Goal: Task Accomplishment & Management: Use online tool/utility

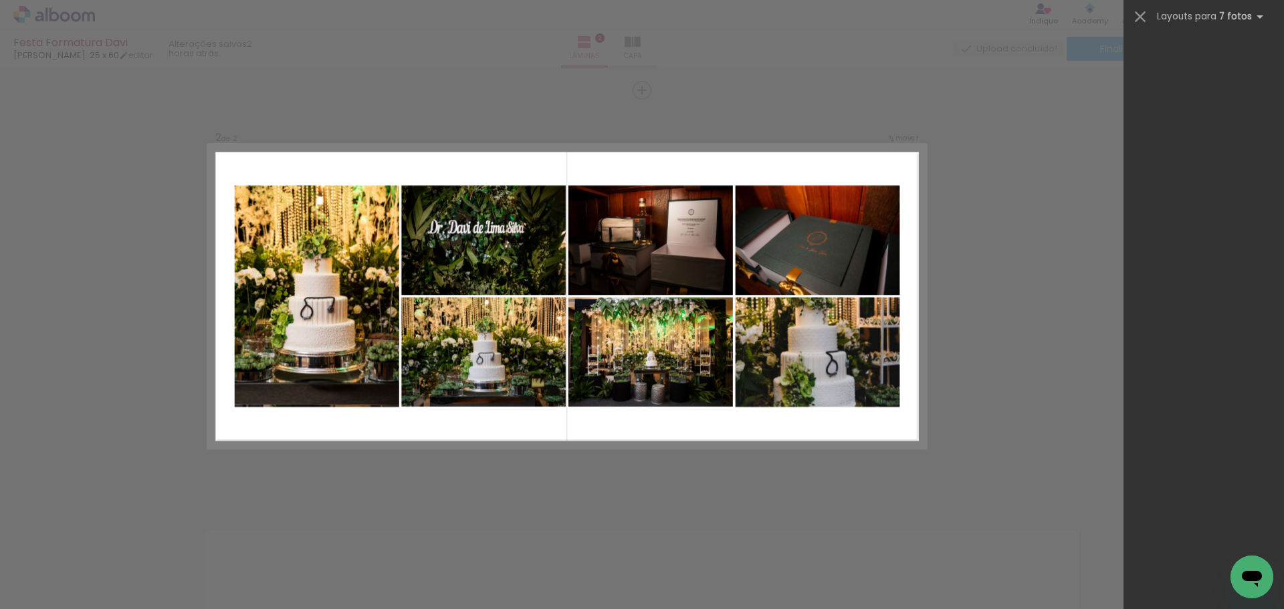
scroll to position [4656, 0]
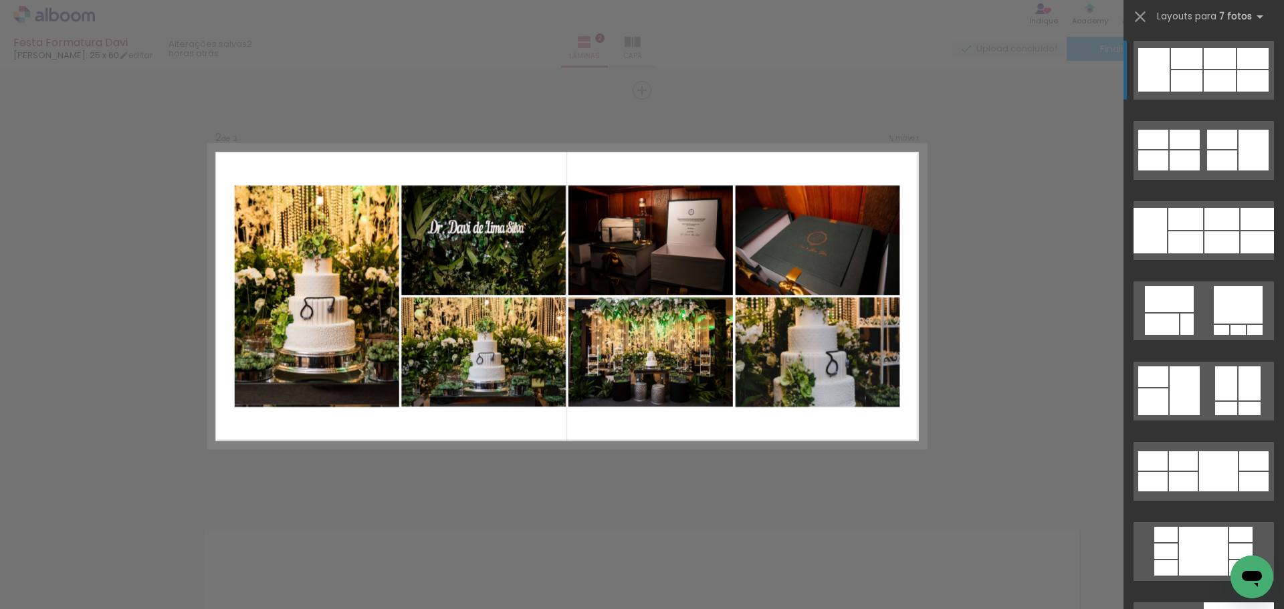
click at [617, 432] on quentale-layouter at bounding box center [567, 297] width 717 height 304
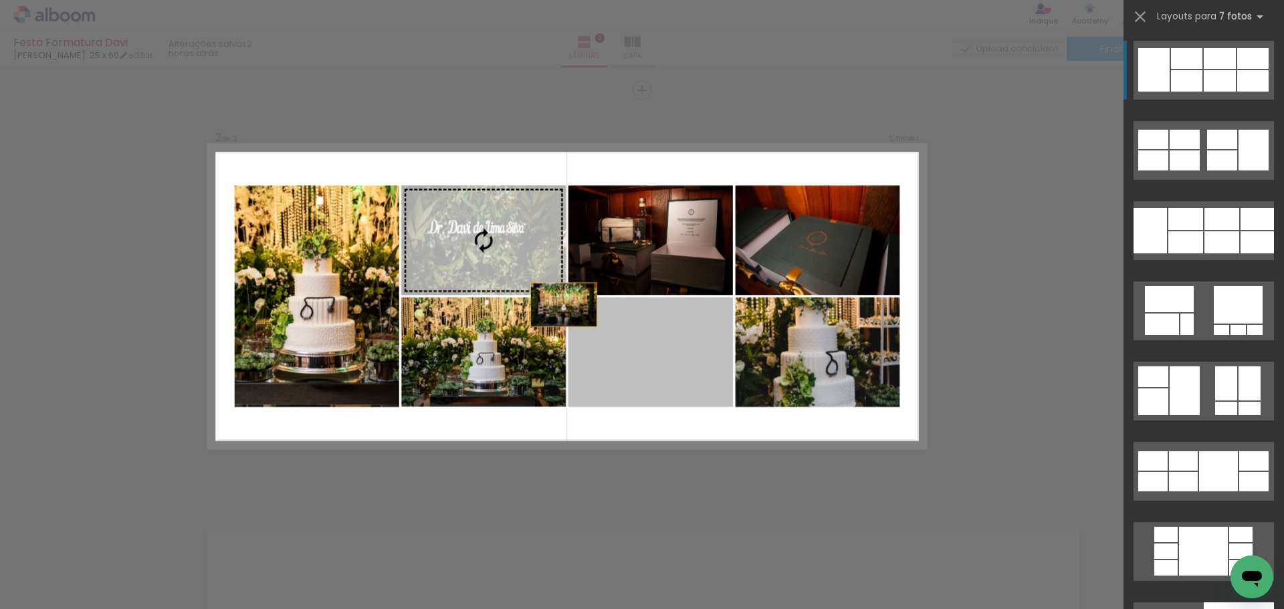
drag, startPoint x: 667, startPoint y: 378, endPoint x: 631, endPoint y: 367, distance: 37.9
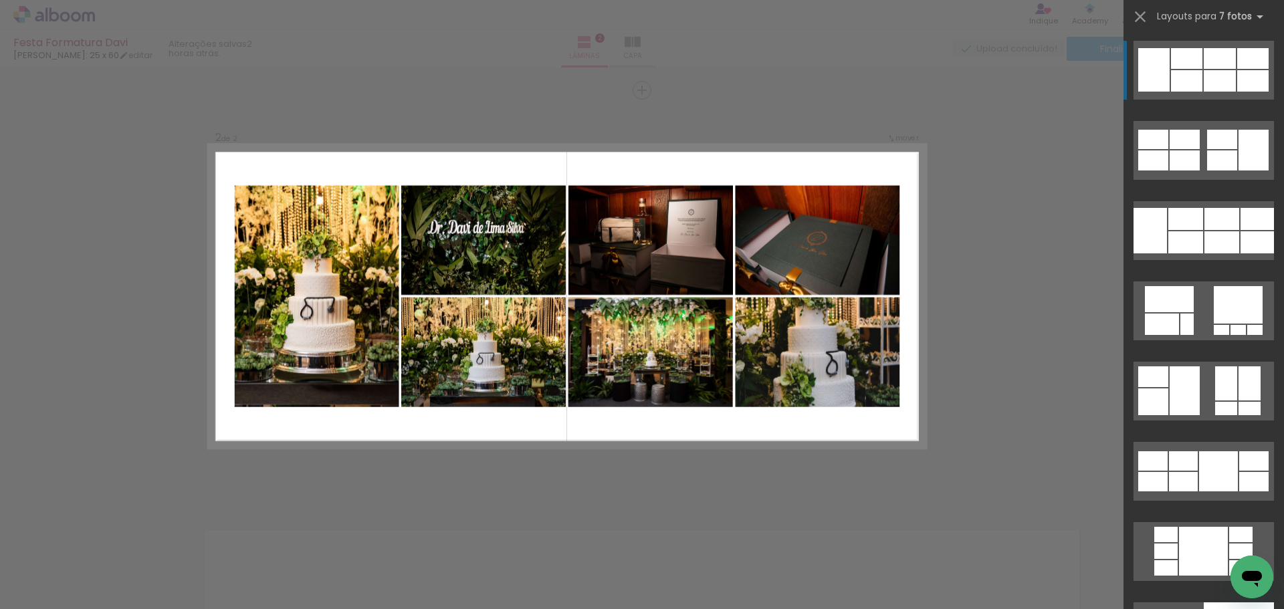
click at [542, 427] on quentale-layouter at bounding box center [567, 297] width 717 height 304
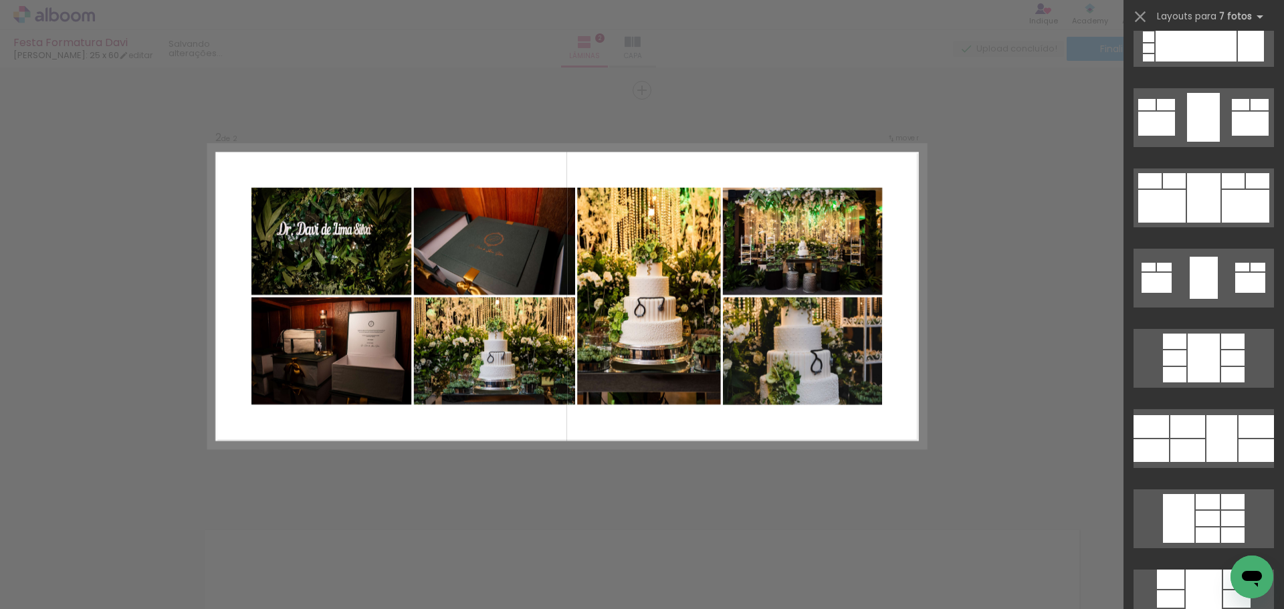
scroll to position [3653, 0]
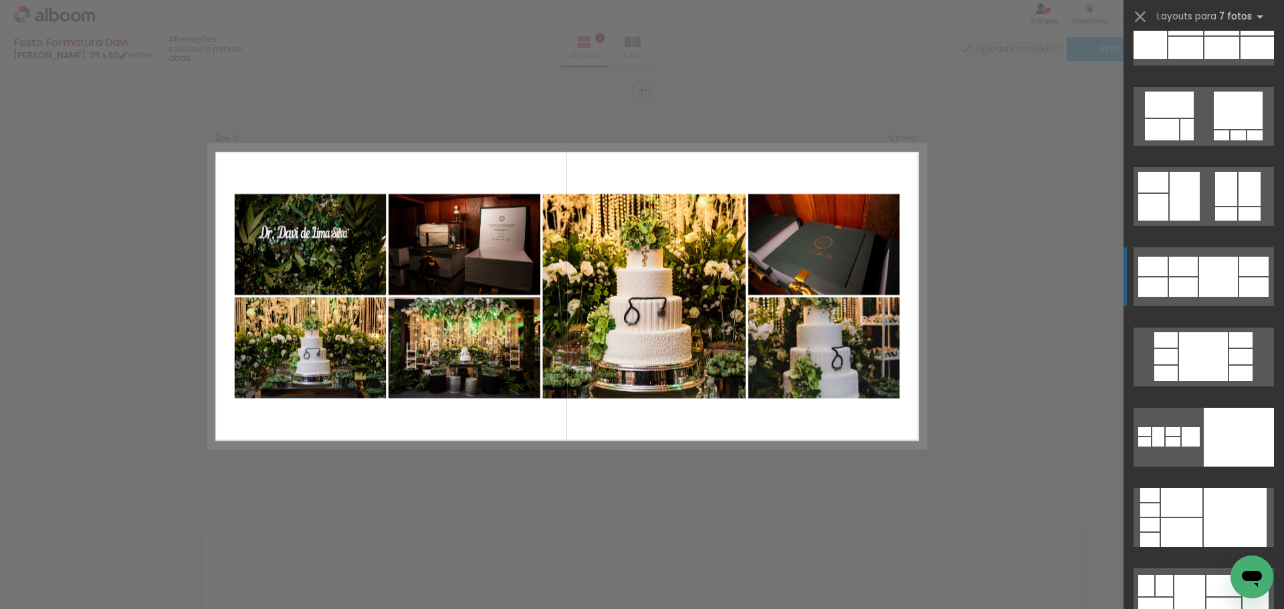
scroll to position [4857, 0]
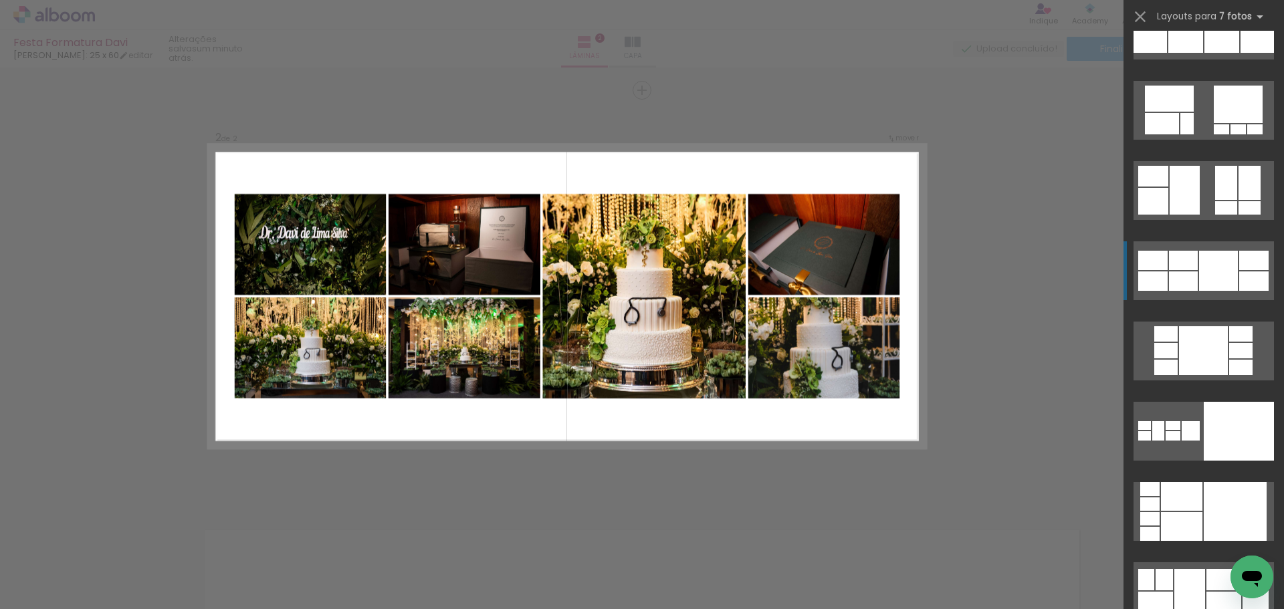
click at [1192, 270] on quentale-layouter at bounding box center [1204, 271] width 140 height 59
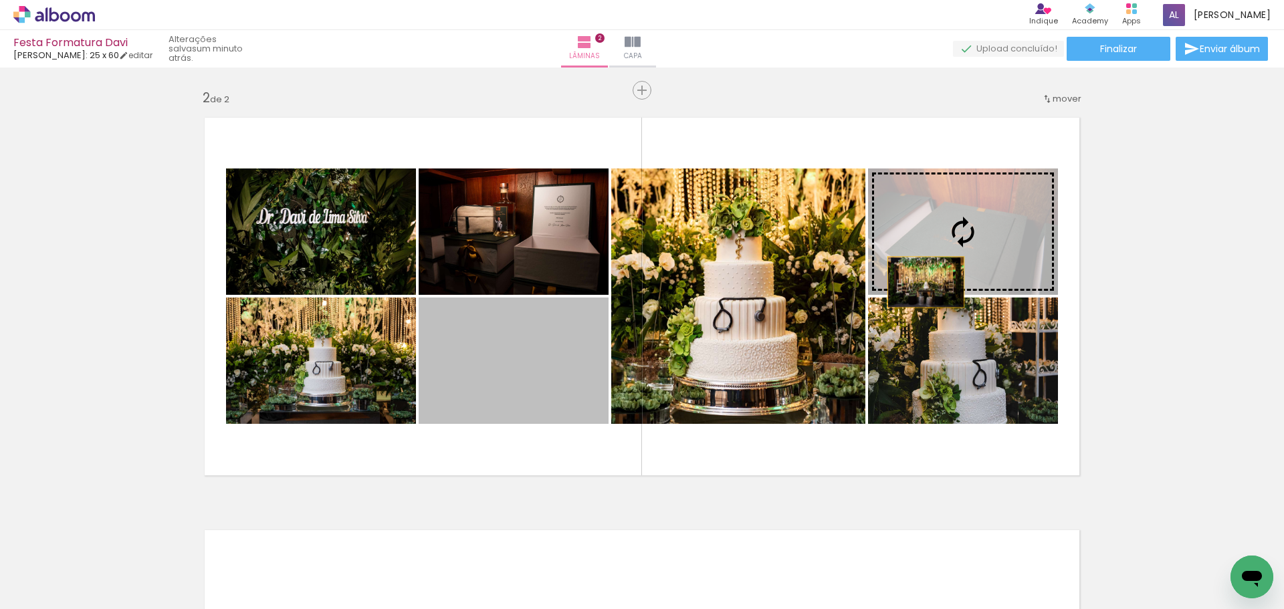
drag, startPoint x: 510, startPoint y: 367, endPoint x: 976, endPoint y: 236, distance: 483.6
click at [0, 0] on slot at bounding box center [0, 0] width 0 height 0
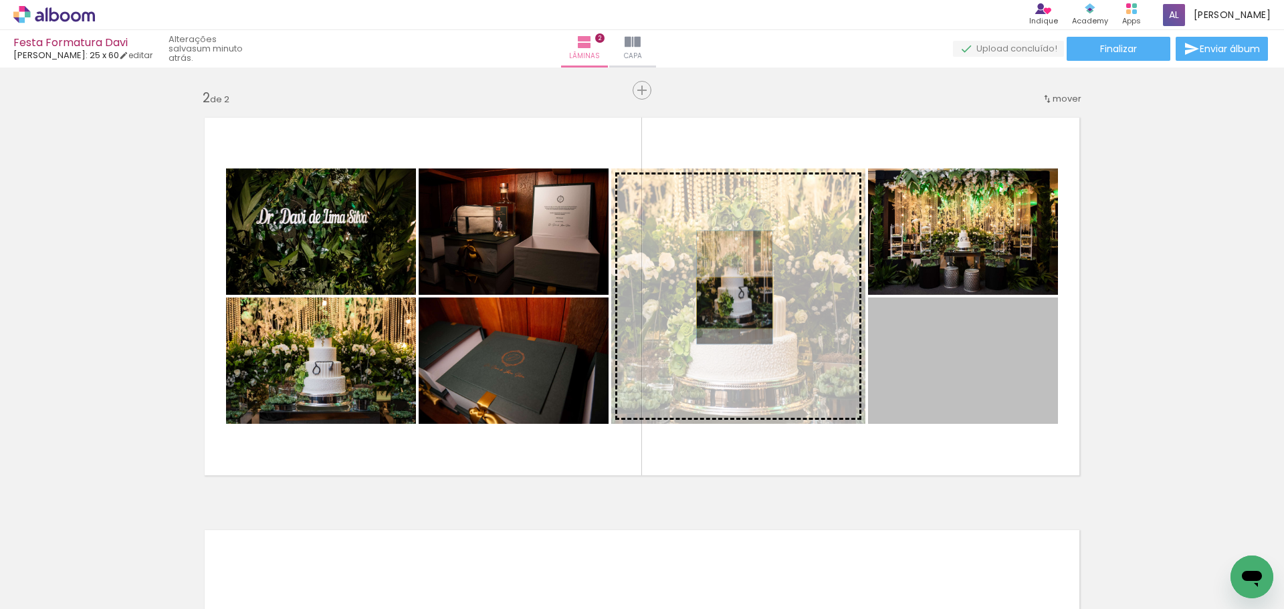
drag, startPoint x: 966, startPoint y: 385, endPoint x: 725, endPoint y: 301, distance: 255.2
click at [0, 0] on slot at bounding box center [0, 0] width 0 height 0
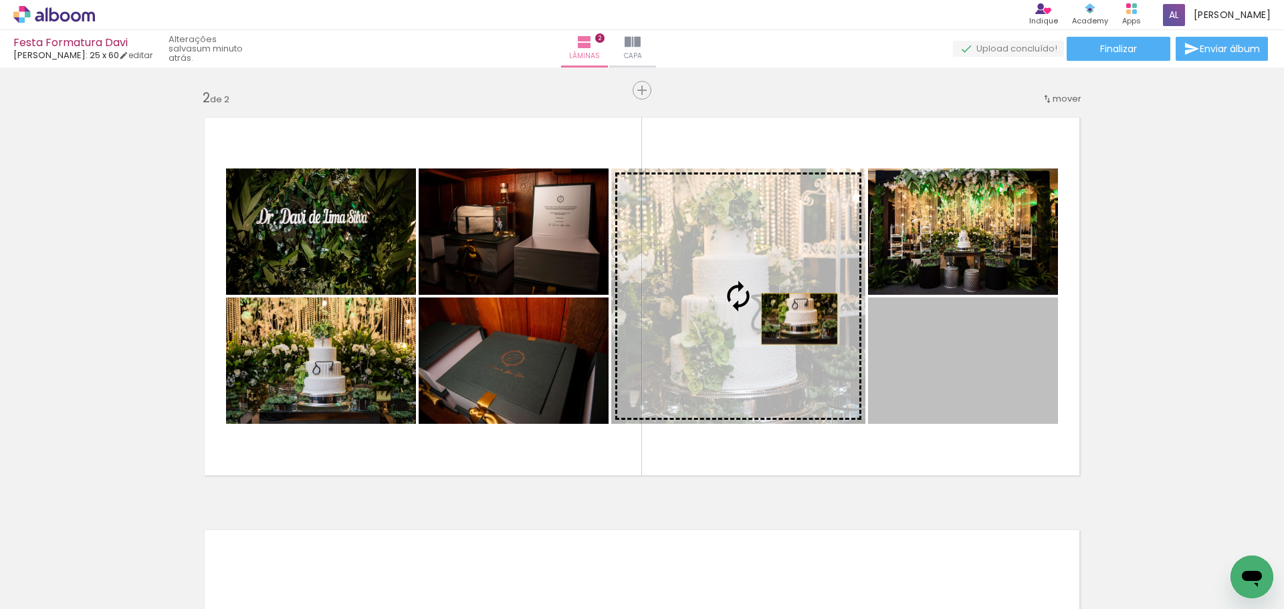
drag, startPoint x: 986, startPoint y: 395, endPoint x: 768, endPoint y: 303, distance: 236.6
click at [0, 0] on slot at bounding box center [0, 0] width 0 height 0
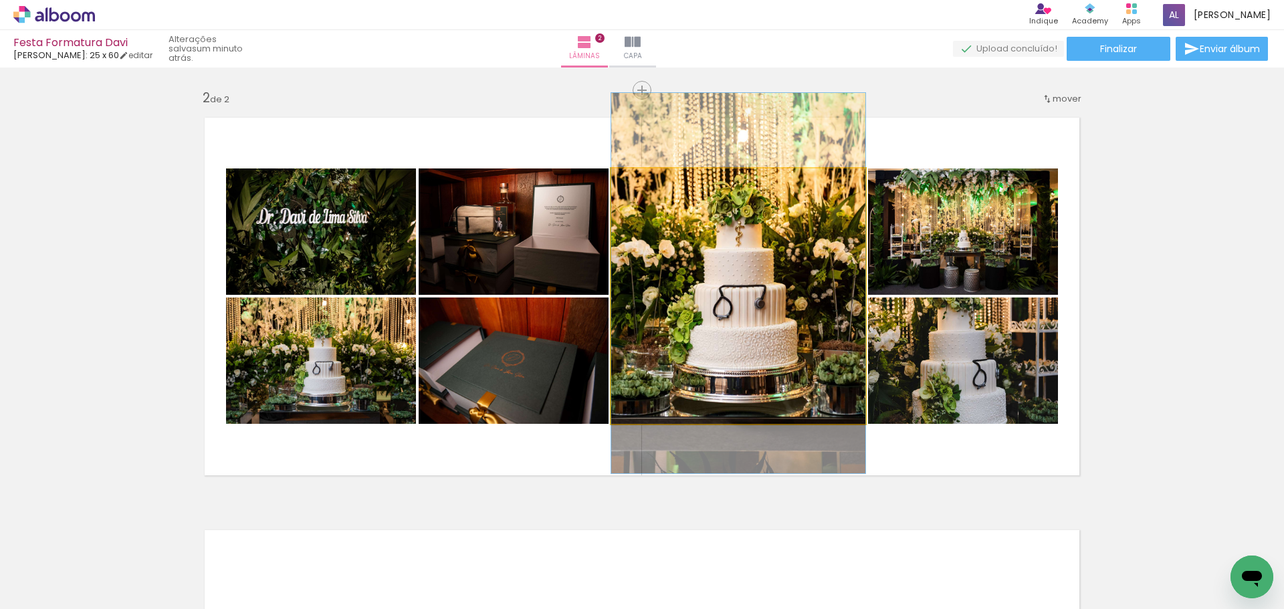
drag, startPoint x: 781, startPoint y: 318, endPoint x: 780, endPoint y: 306, distance: 12.7
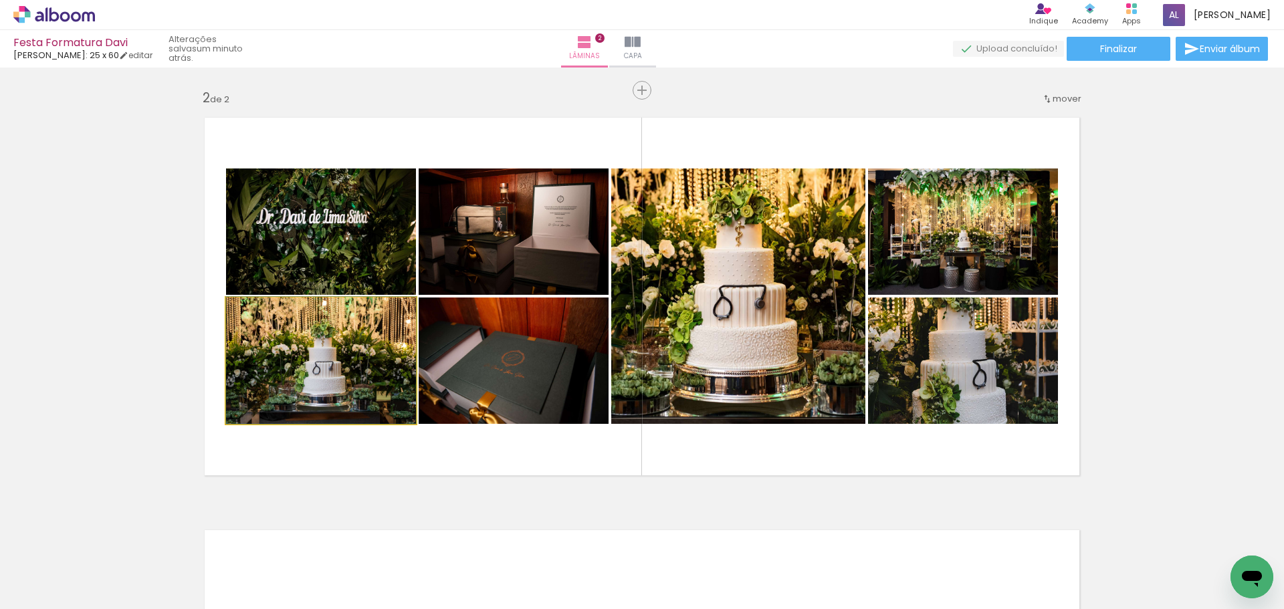
drag, startPoint x: 353, startPoint y: 382, endPoint x: 357, endPoint y: 334, distance: 48.3
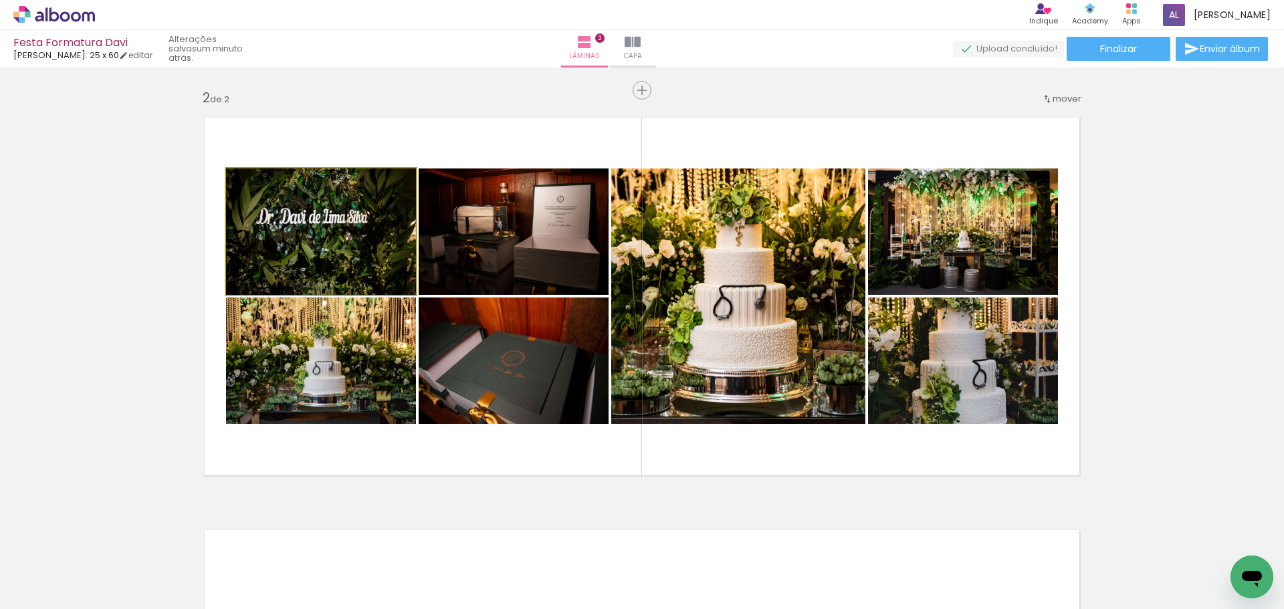
drag, startPoint x: 316, startPoint y: 242, endPoint x: 344, endPoint y: 244, distance: 27.5
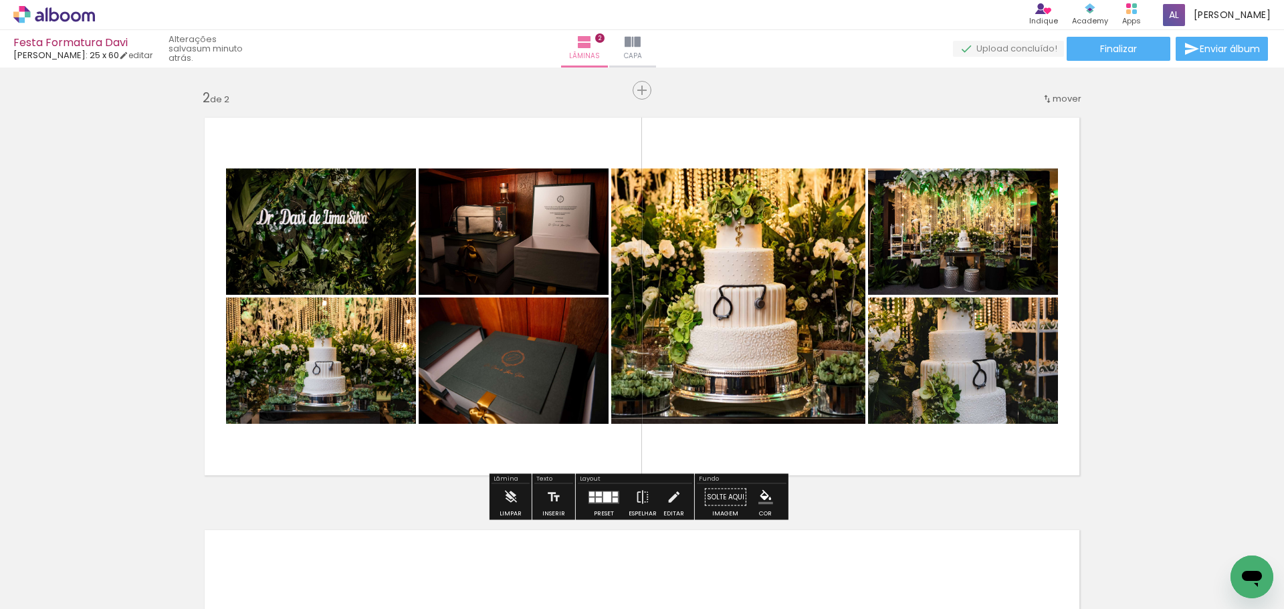
click at [455, 229] on quentale-photo at bounding box center [514, 232] width 190 height 126
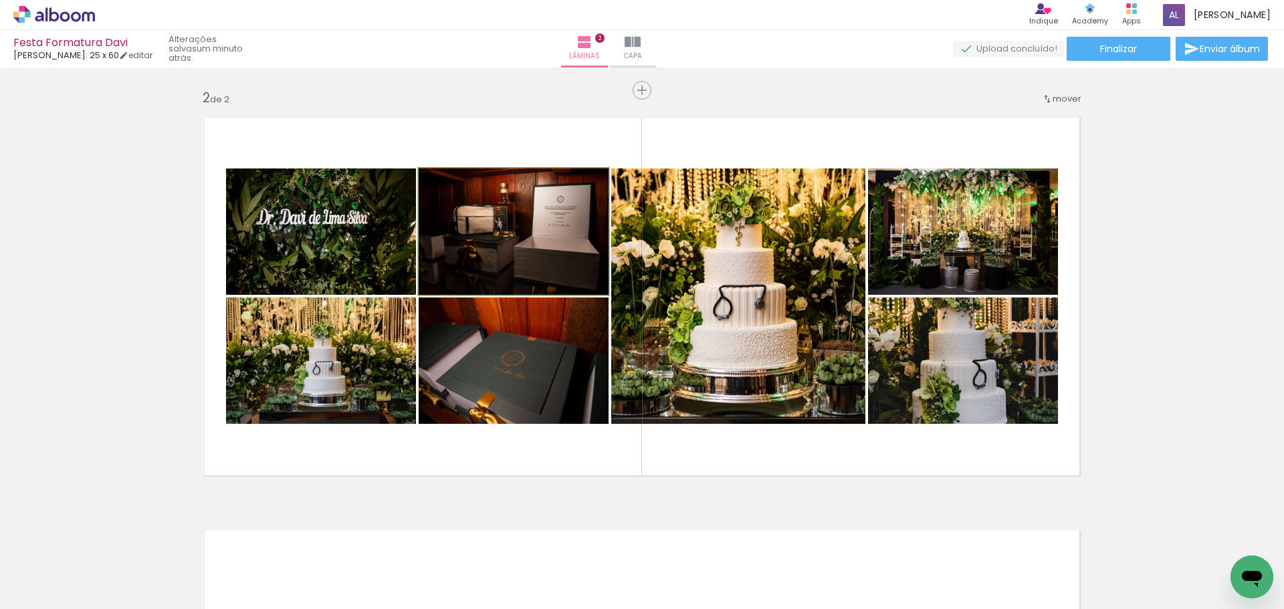
drag, startPoint x: 486, startPoint y: 255, endPoint x: 281, endPoint y: 256, distance: 205.4
click at [0, 0] on slot at bounding box center [0, 0] width 0 height 0
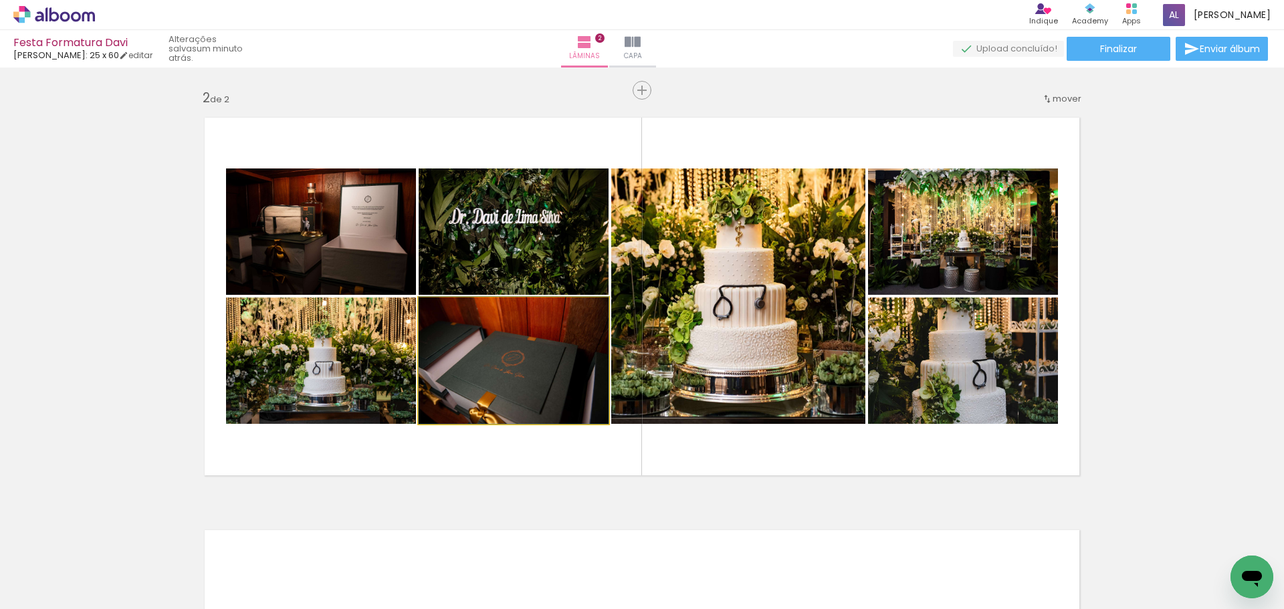
drag, startPoint x: 493, startPoint y: 367, endPoint x: 259, endPoint y: 362, distance: 234.2
click at [0, 0] on slot at bounding box center [0, 0] width 0 height 0
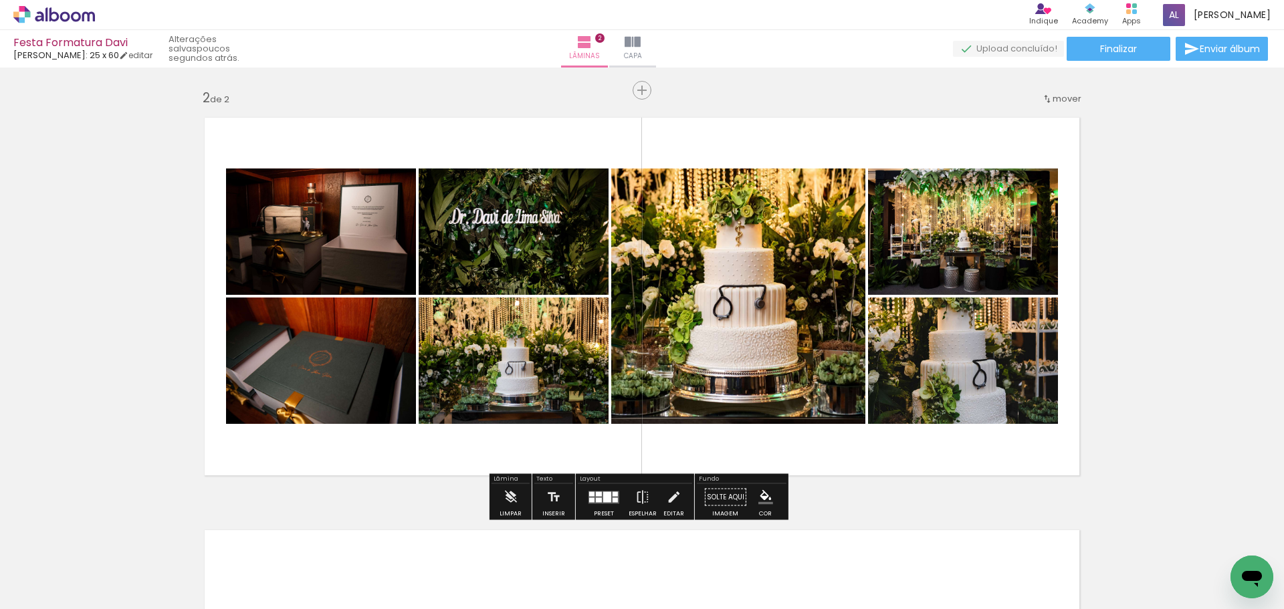
click at [1002, 374] on quentale-photo at bounding box center [963, 361] width 190 height 126
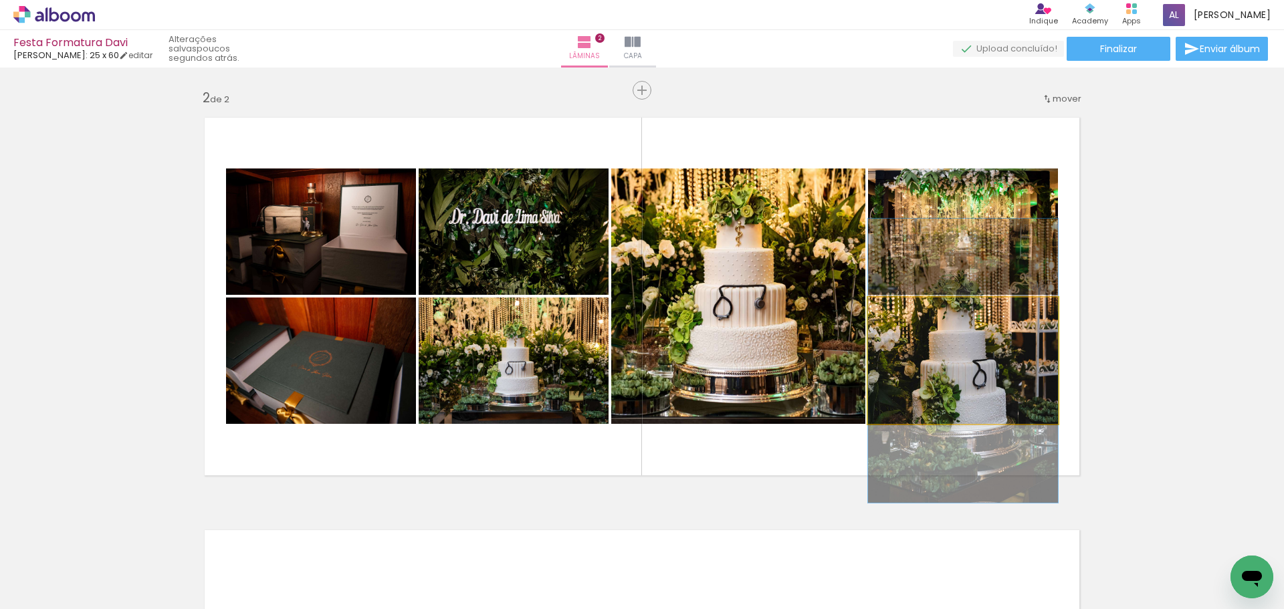
click at [999, 369] on quentale-photo at bounding box center [963, 361] width 190 height 126
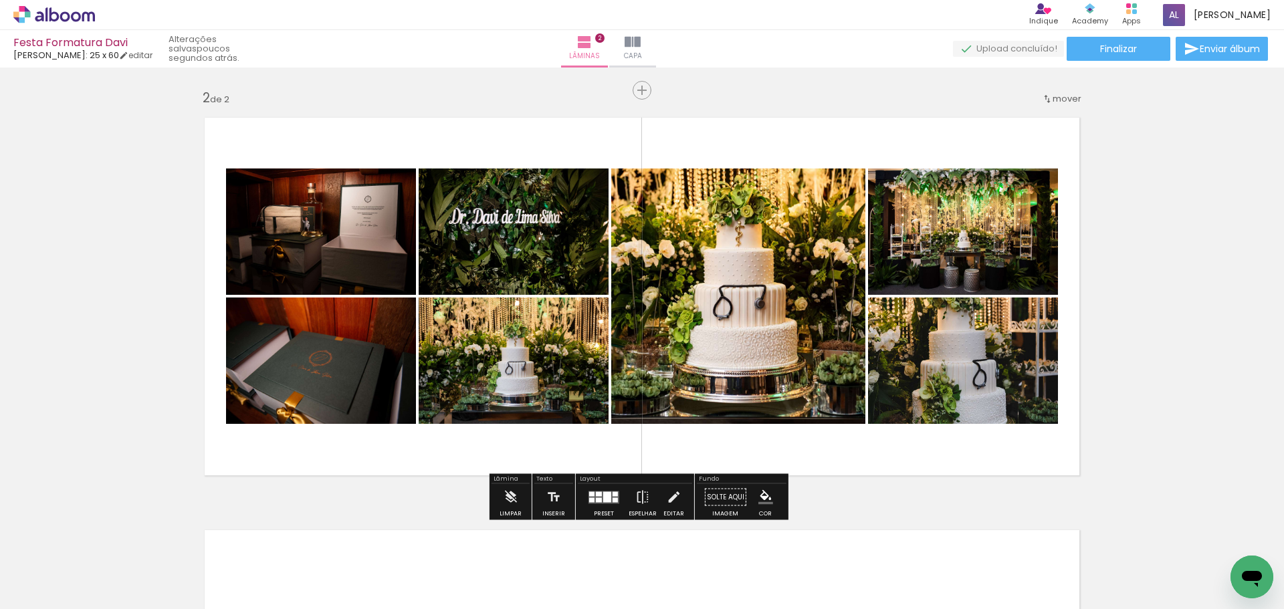
drag, startPoint x: 604, startPoint y: 502, endPoint x: 625, endPoint y: 397, distance: 107.1
click at [604, 501] on div at bounding box center [607, 497] width 8 height 11
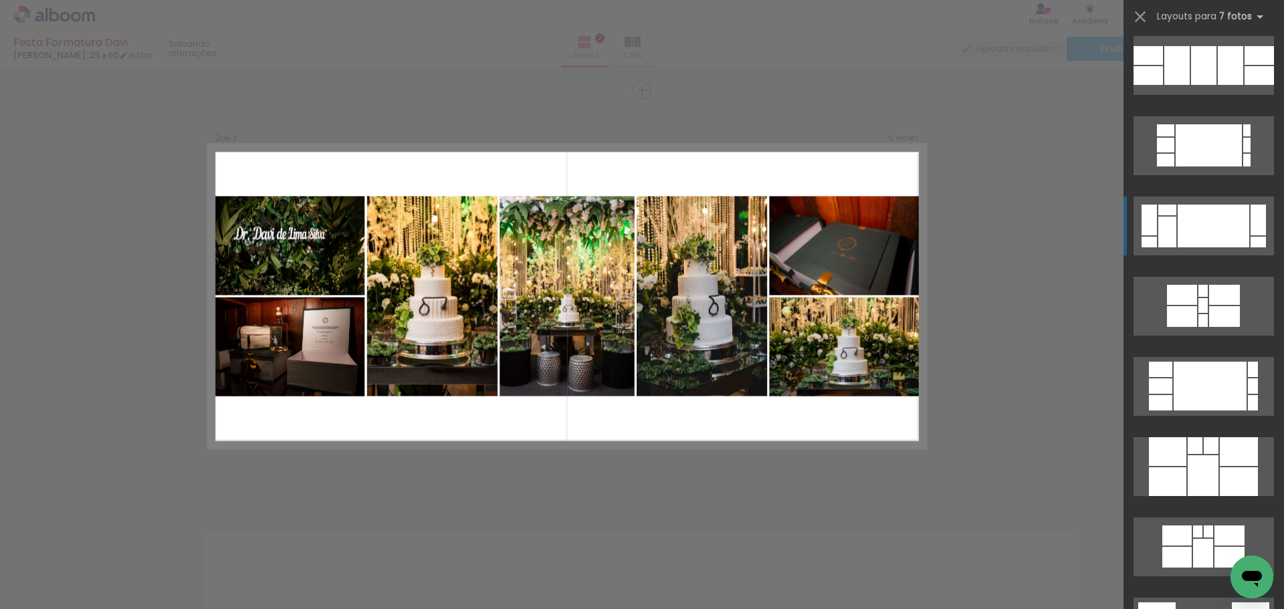
scroll to position [2248, 0]
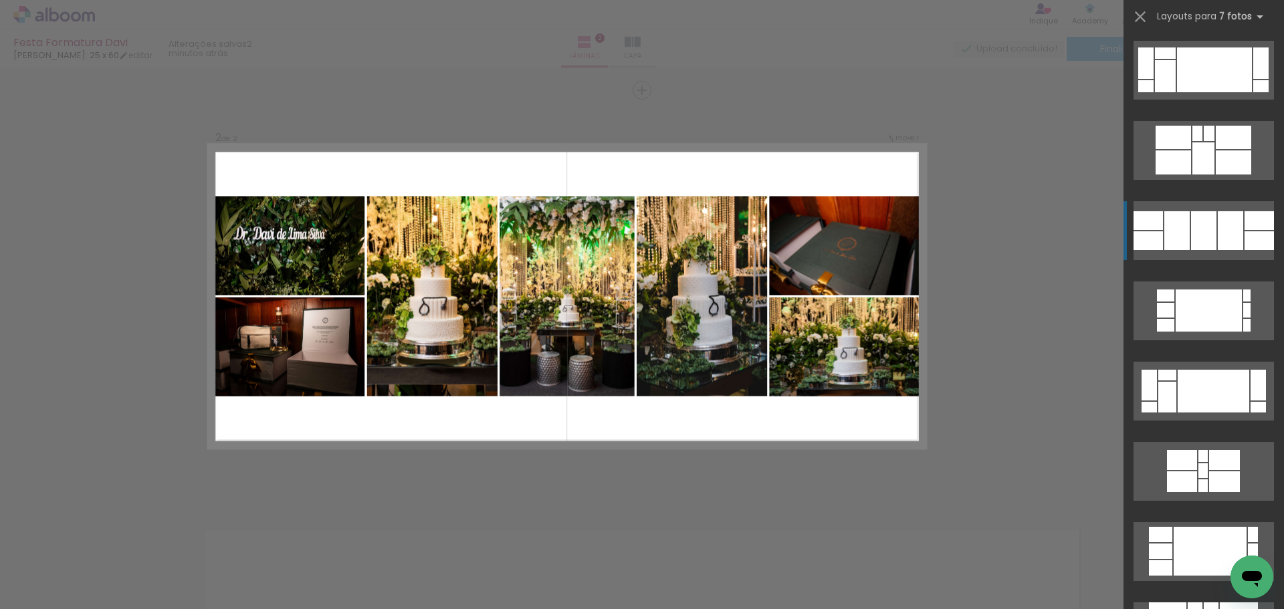
click at [1167, 221] on div at bounding box center [1177, 230] width 25 height 39
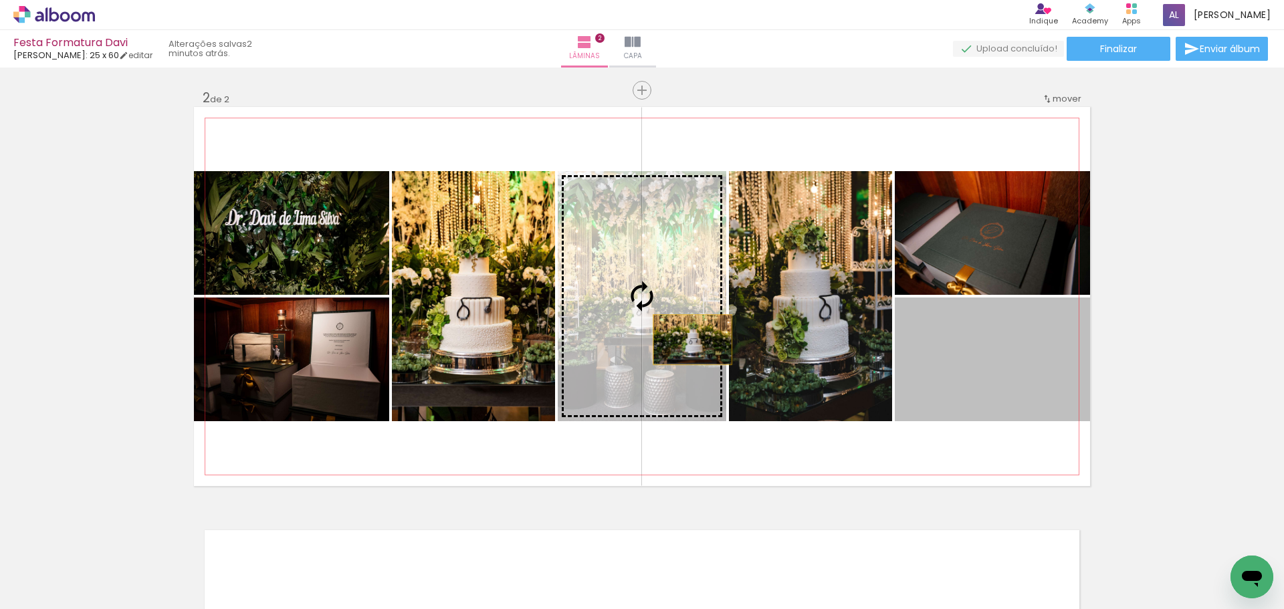
drag, startPoint x: 1014, startPoint y: 383, endPoint x: 666, endPoint y: 330, distance: 351.2
click at [0, 0] on slot at bounding box center [0, 0] width 0 height 0
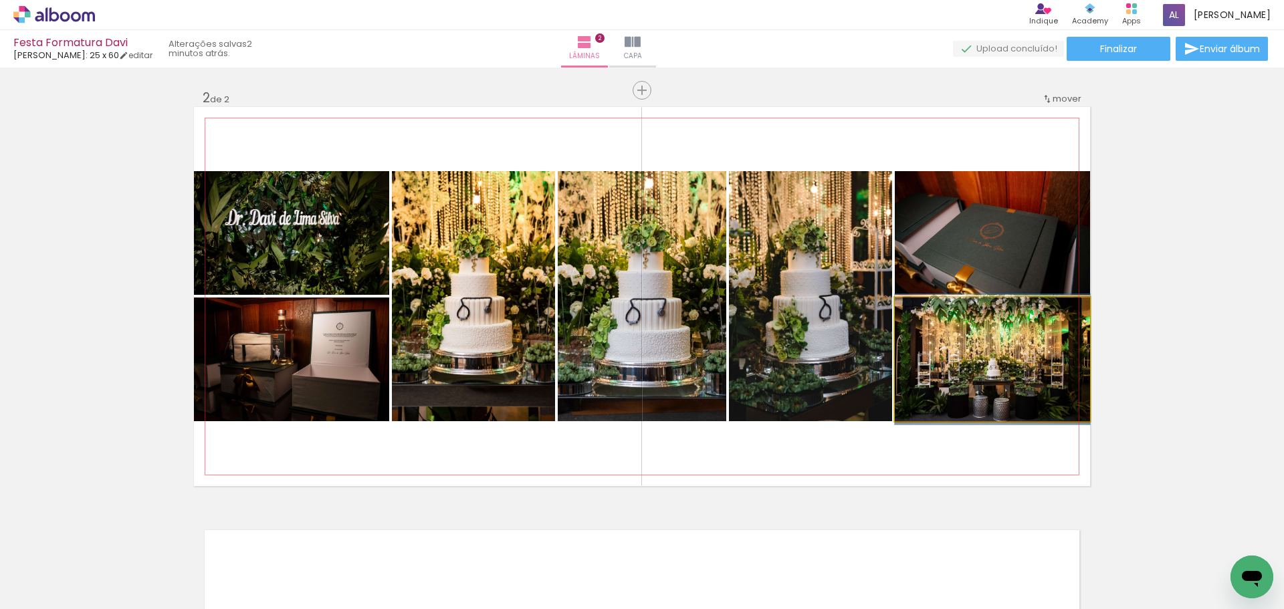
click at [975, 371] on quentale-photo at bounding box center [992, 360] width 195 height 124
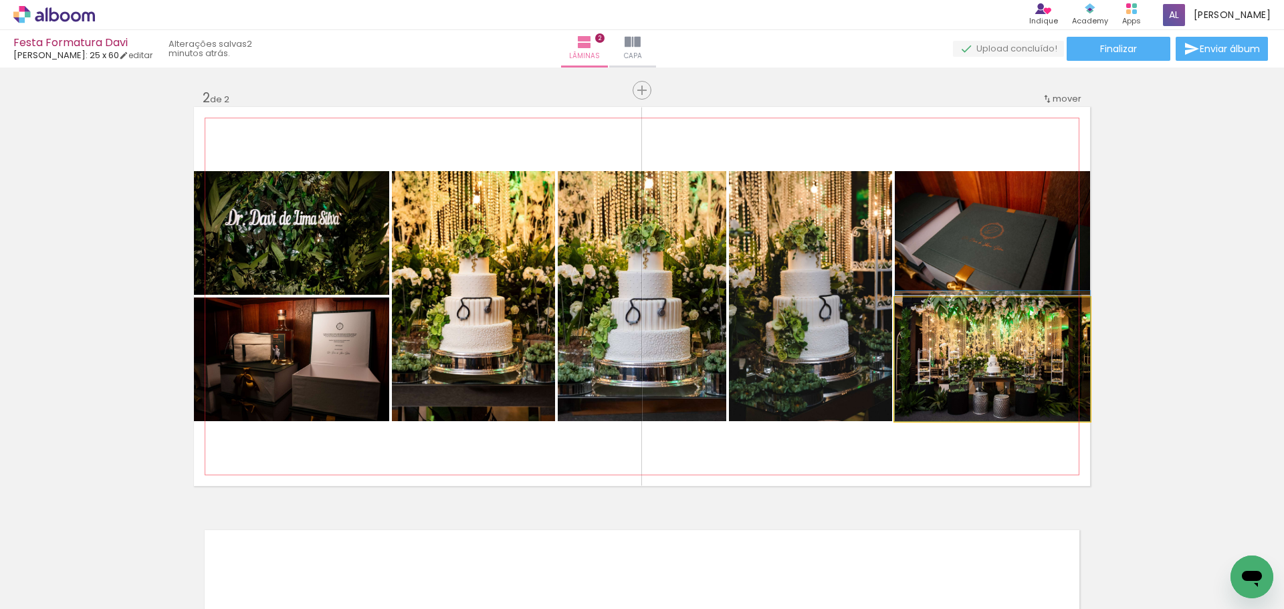
drag, startPoint x: 1016, startPoint y: 371, endPoint x: 997, endPoint y: 356, distance: 24.2
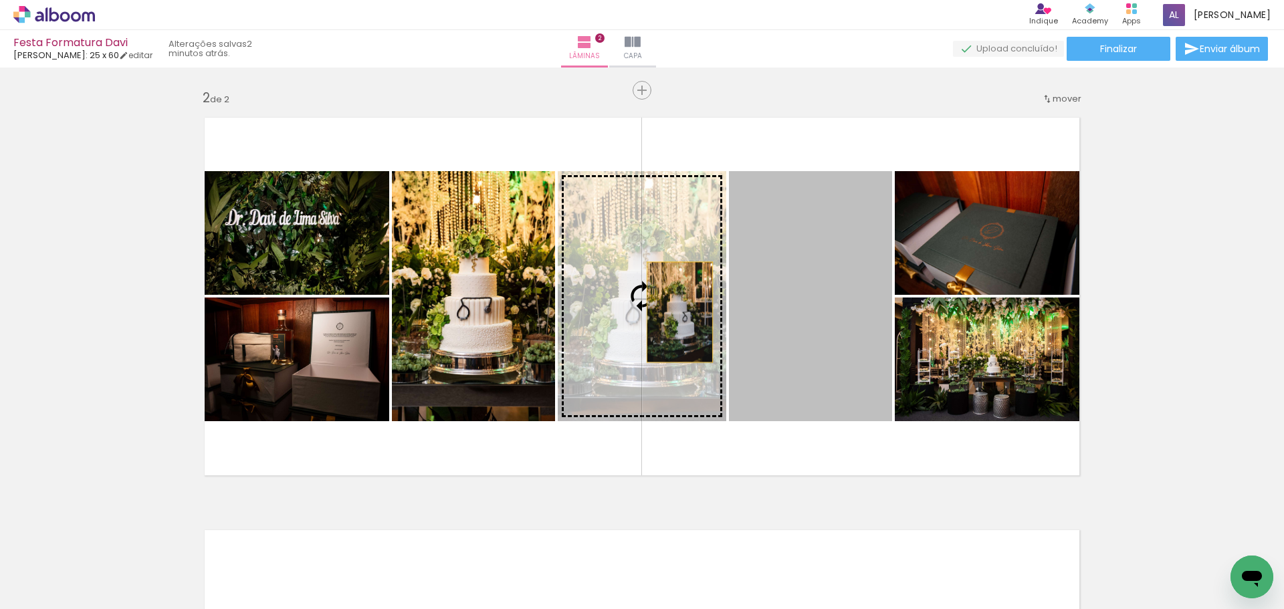
drag, startPoint x: 842, startPoint y: 307, endPoint x: 668, endPoint y: 310, distance: 173.3
click at [0, 0] on slot at bounding box center [0, 0] width 0 height 0
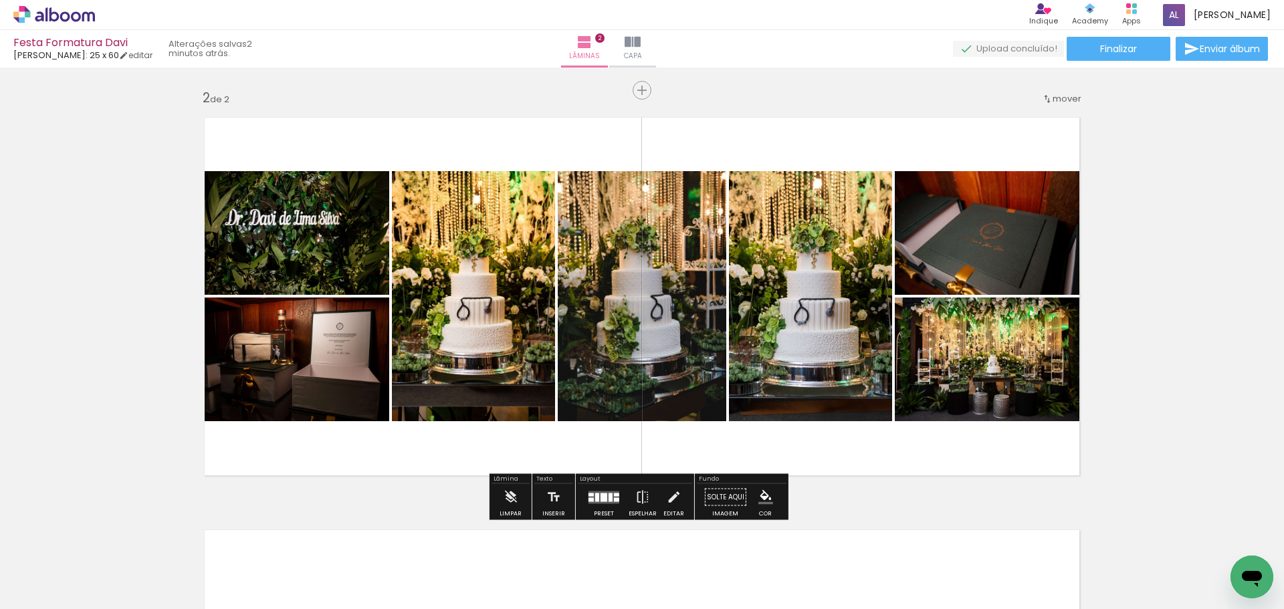
click at [1182, 334] on div "Inserir lâmina 1 de 2 Inserir lâmina 2 de 2" at bounding box center [642, 279] width 1284 height 1239
click at [602, 498] on div at bounding box center [604, 497] width 7 height 9
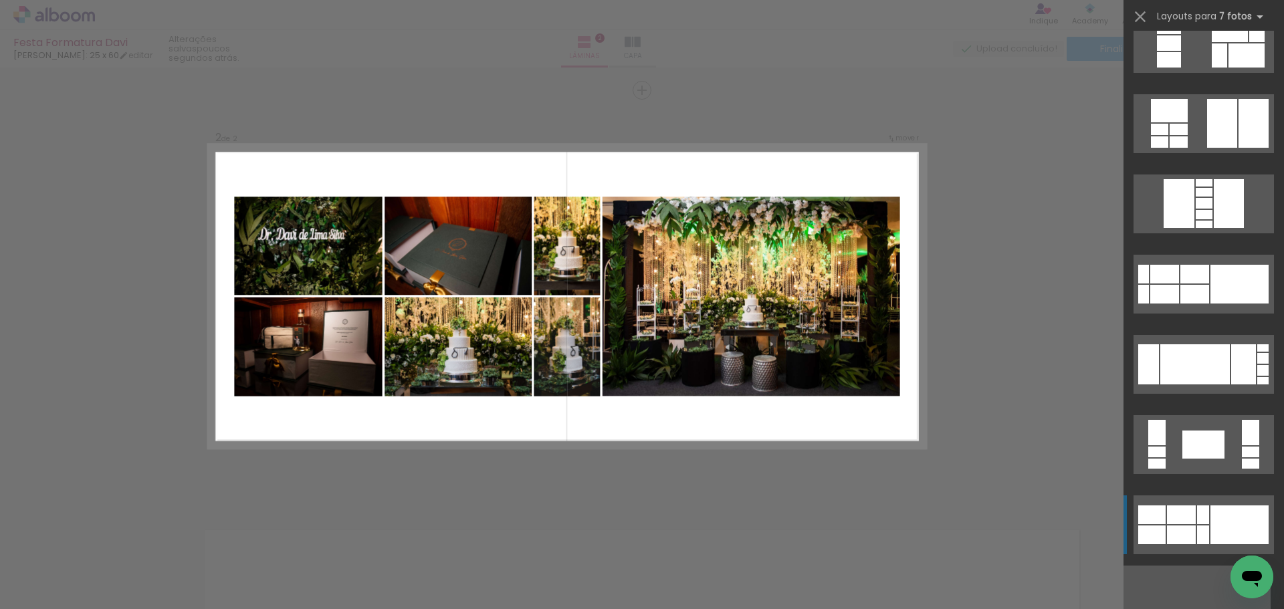
scroll to position [401, 0]
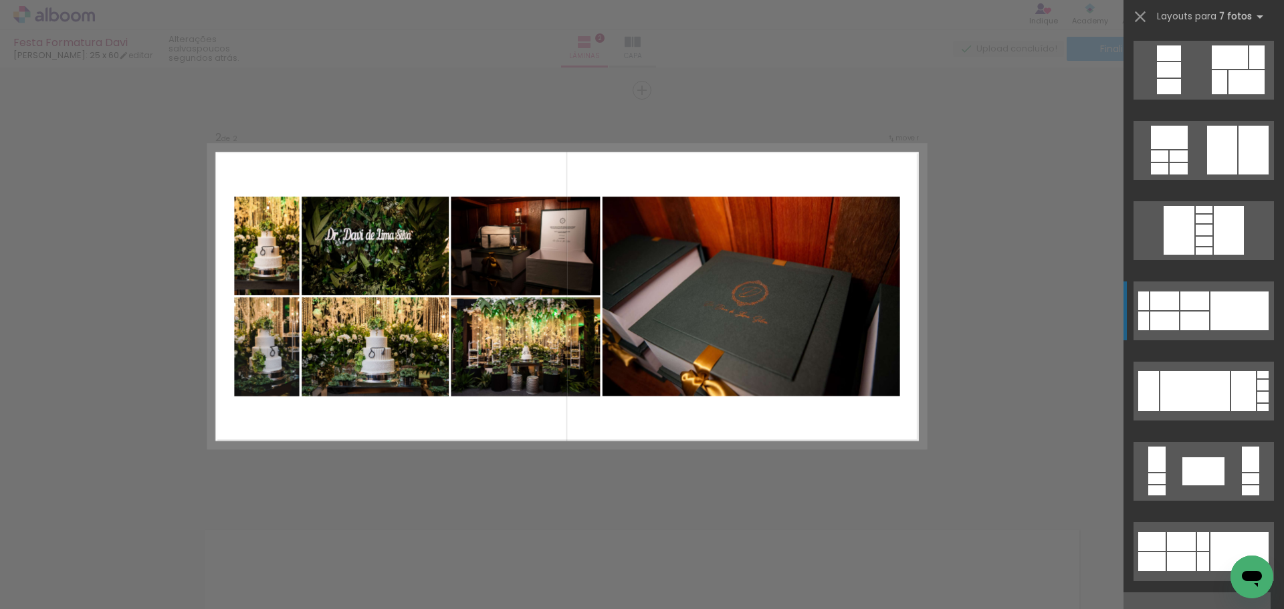
drag, startPoint x: 1204, startPoint y: 317, endPoint x: 1094, endPoint y: 326, distance: 109.4
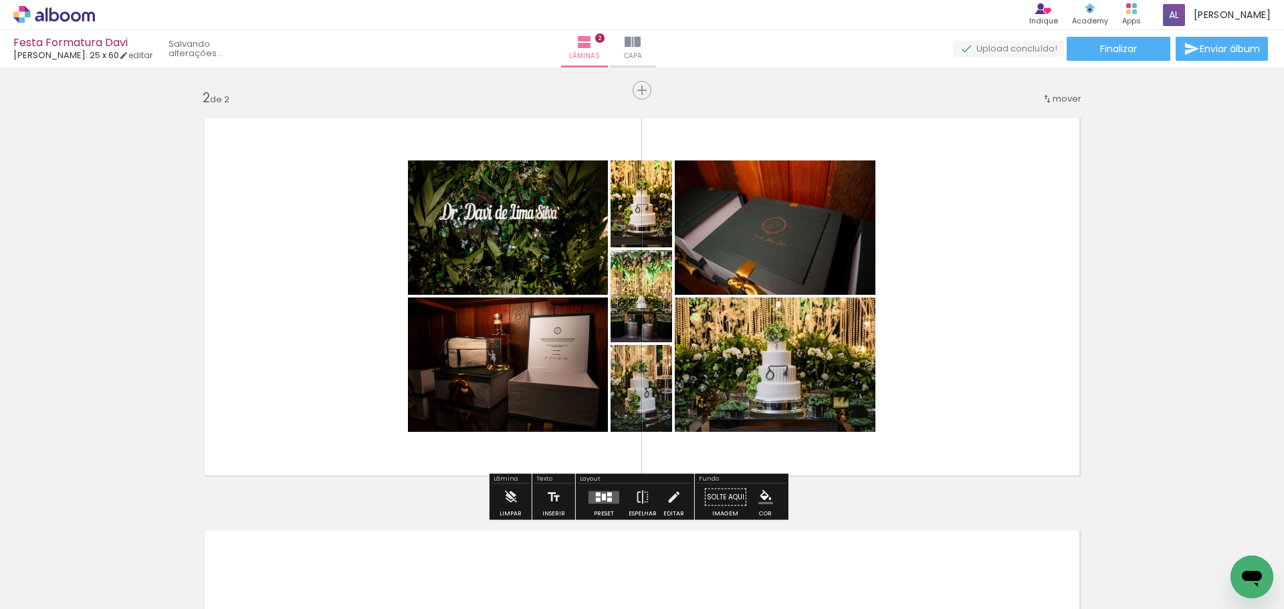
scroll to position [2408, 0]
click at [597, 501] on div at bounding box center [598, 500] width 5 height 4
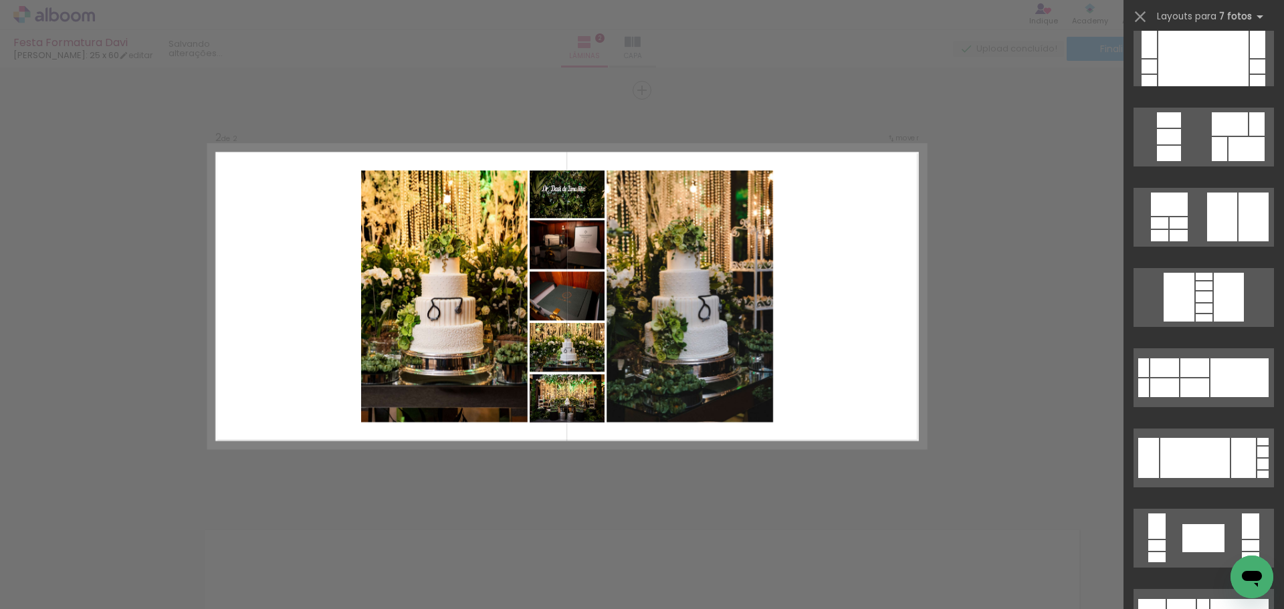
scroll to position [401, 0]
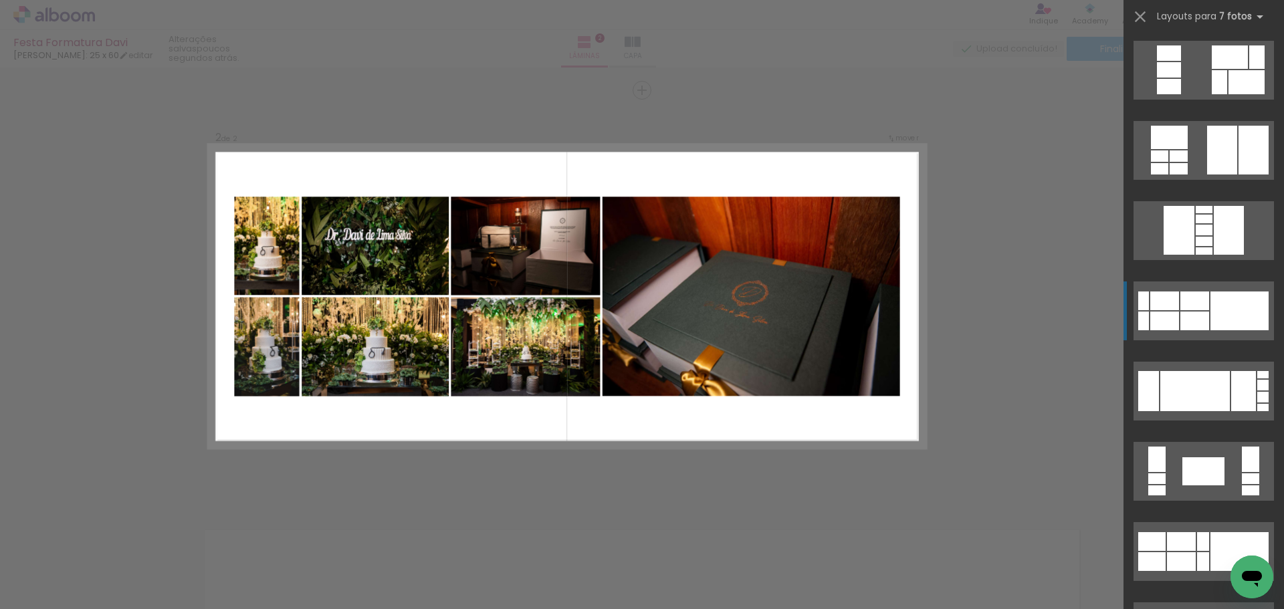
click at [1173, 305] on div at bounding box center [1165, 301] width 29 height 19
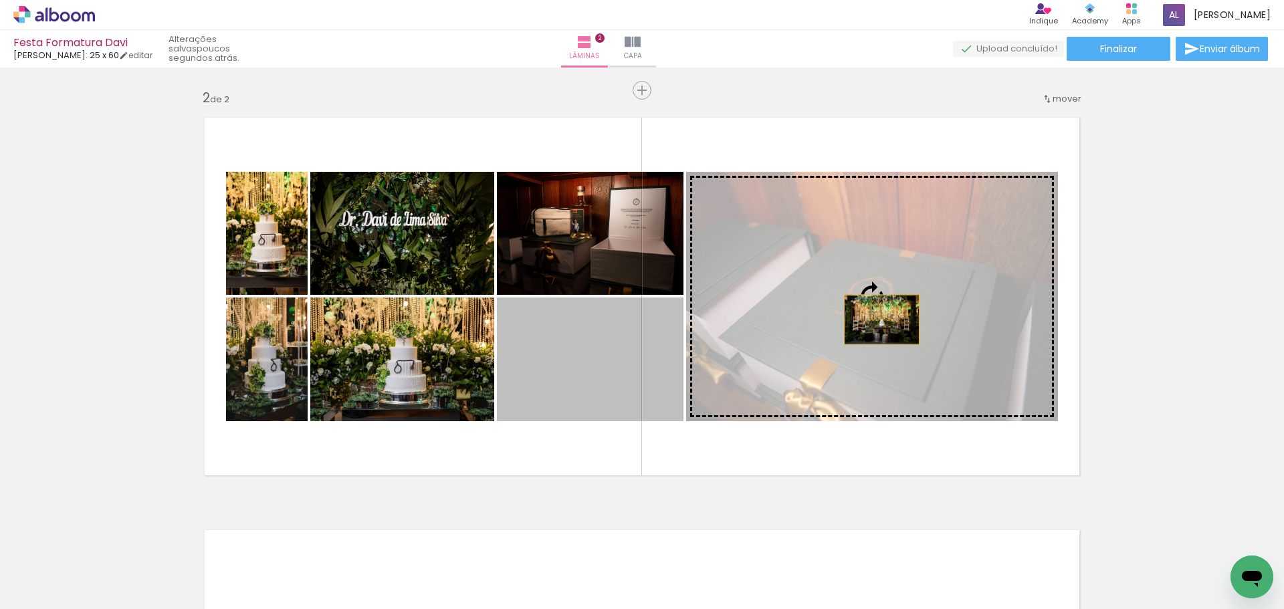
drag, startPoint x: 555, startPoint y: 380, endPoint x: 890, endPoint y: 316, distance: 341.3
click at [0, 0] on slot at bounding box center [0, 0] width 0 height 0
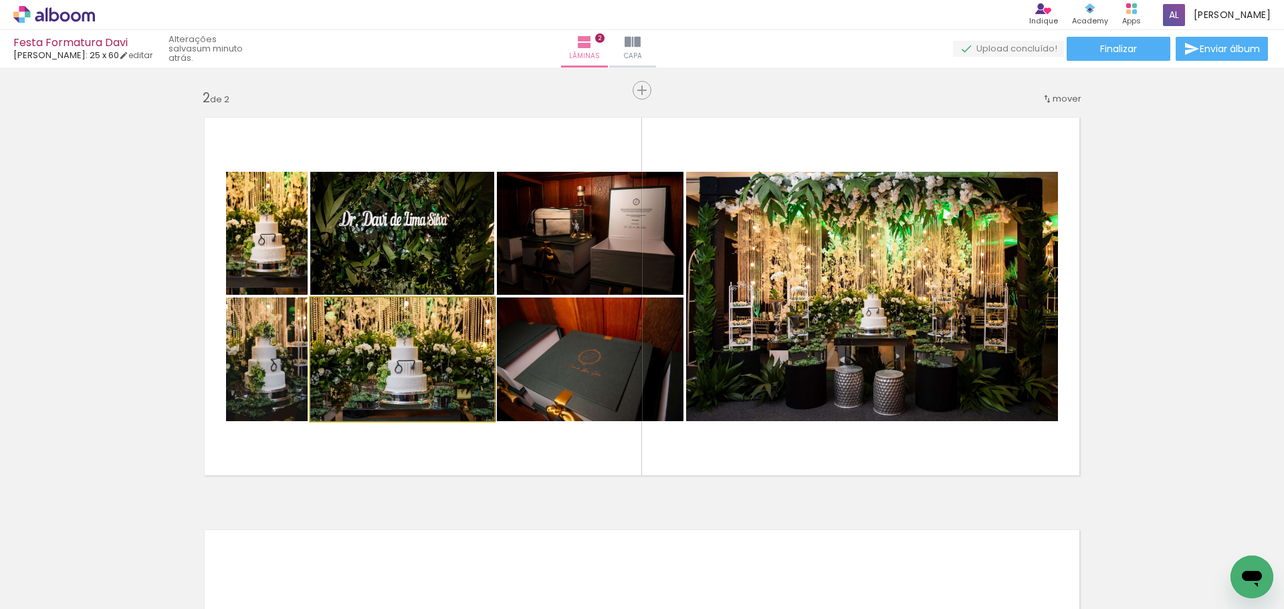
drag, startPoint x: 419, startPoint y: 377, endPoint x: 478, endPoint y: 377, distance: 59.5
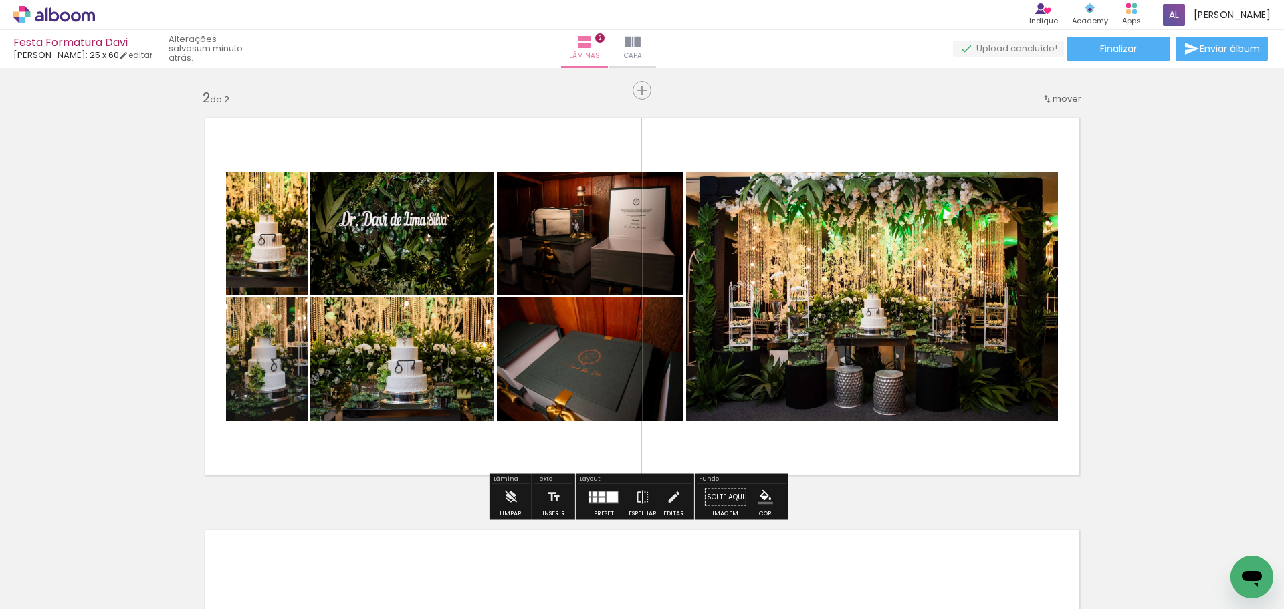
click at [607, 492] on div at bounding box center [612, 497] width 11 height 11
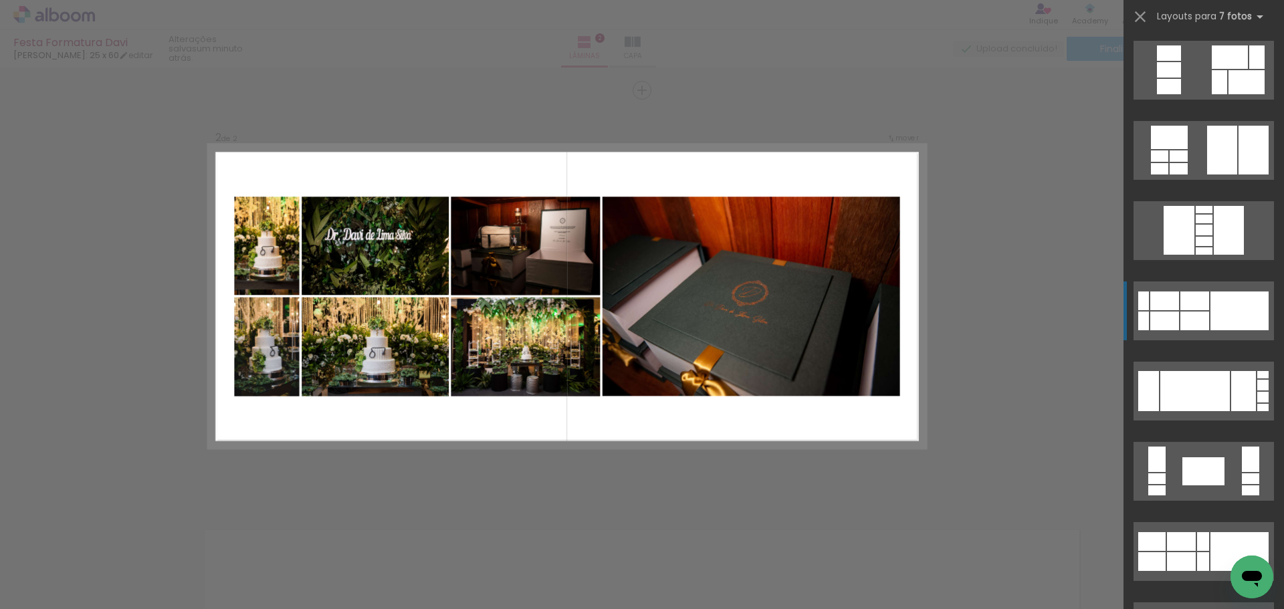
click at [1225, 304] on div at bounding box center [1240, 311] width 58 height 39
click at [1234, 313] on div at bounding box center [1240, 311] width 58 height 39
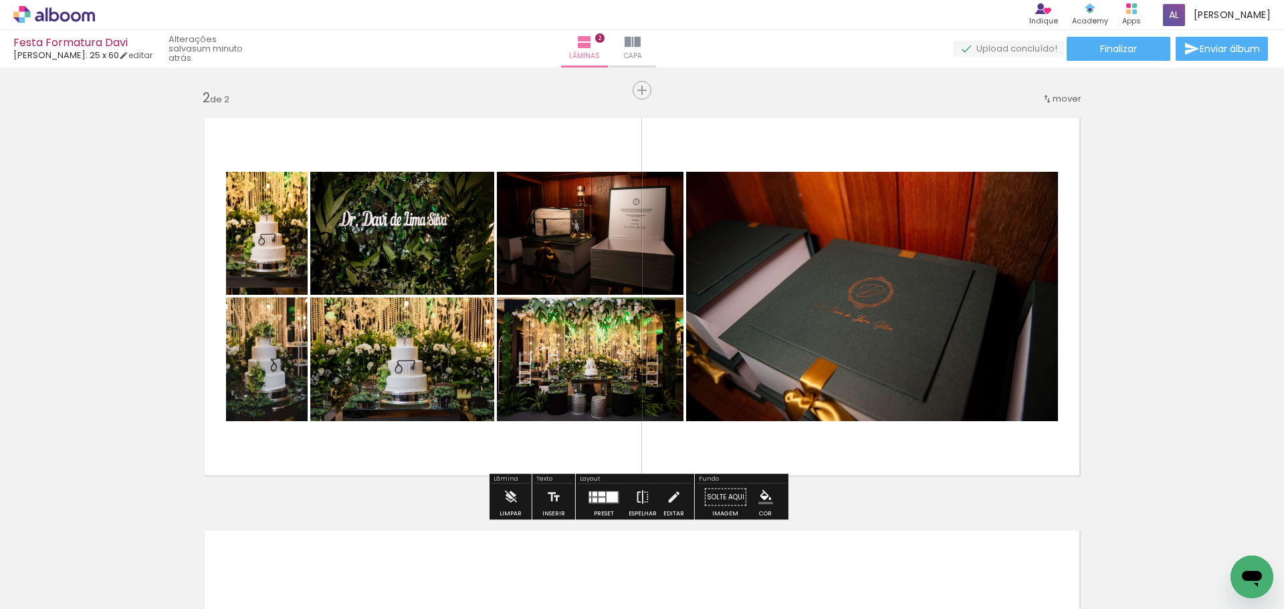
click at [636, 494] on iron-icon at bounding box center [643, 497] width 15 height 27
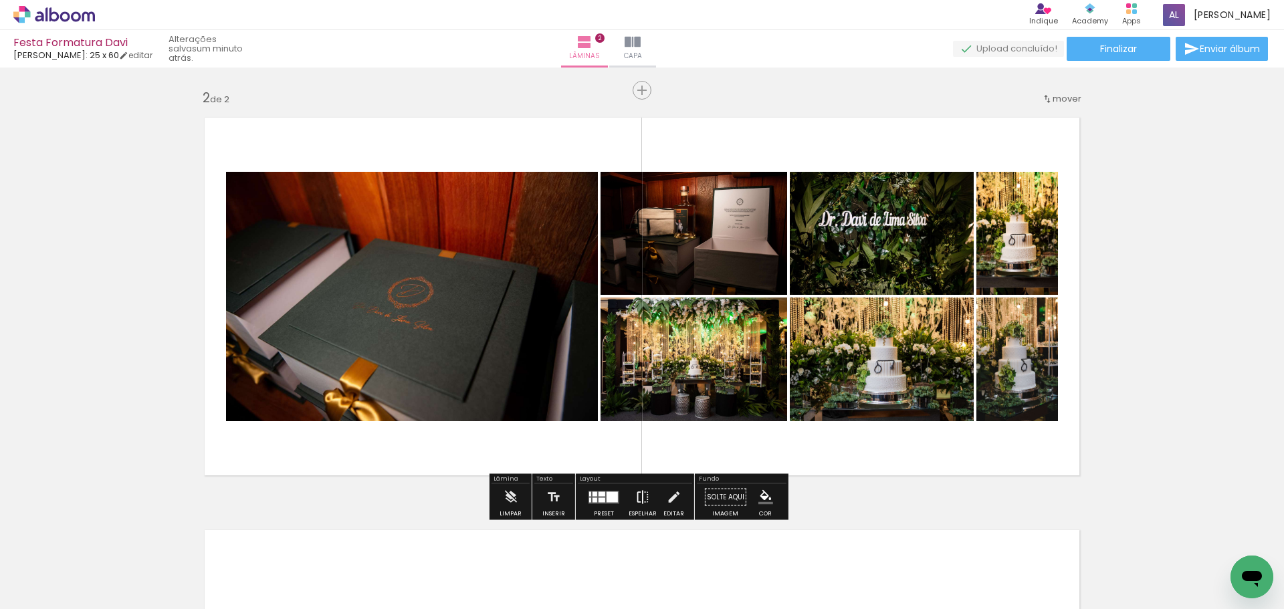
click at [644, 500] on iron-icon at bounding box center [643, 497] width 15 height 27
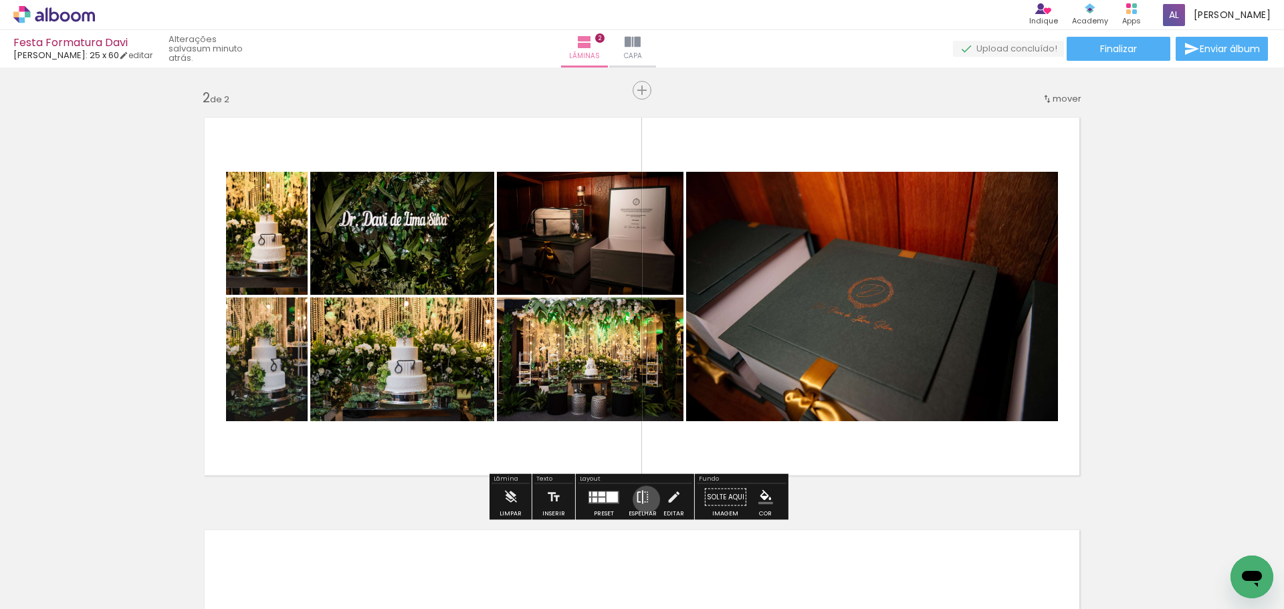
click at [644, 500] on iron-icon at bounding box center [643, 497] width 15 height 27
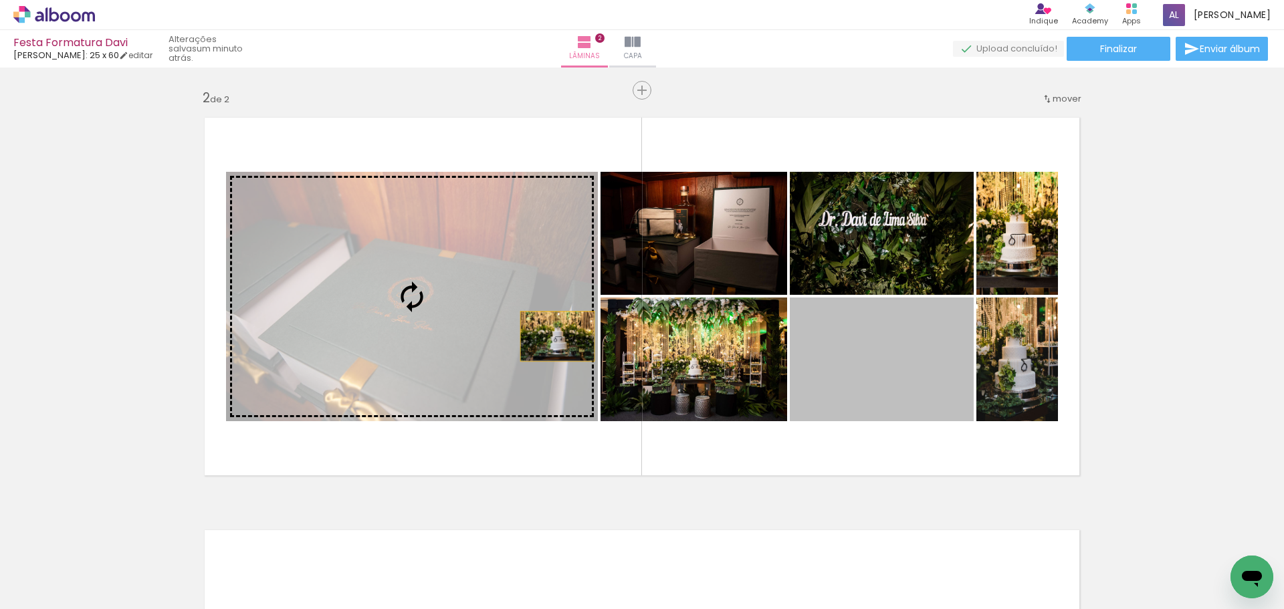
drag, startPoint x: 888, startPoint y: 365, endPoint x: 869, endPoint y: 365, distance: 19.4
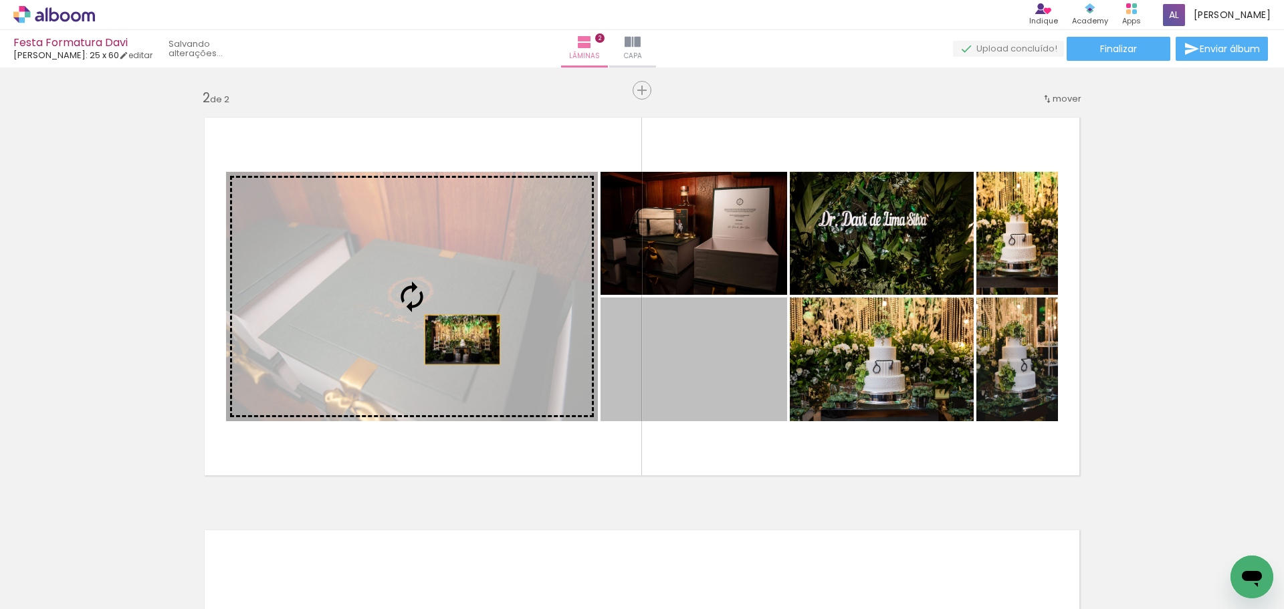
drag, startPoint x: 718, startPoint y: 368, endPoint x: 397, endPoint y: 308, distance: 326.1
click at [0, 0] on slot at bounding box center [0, 0] width 0 height 0
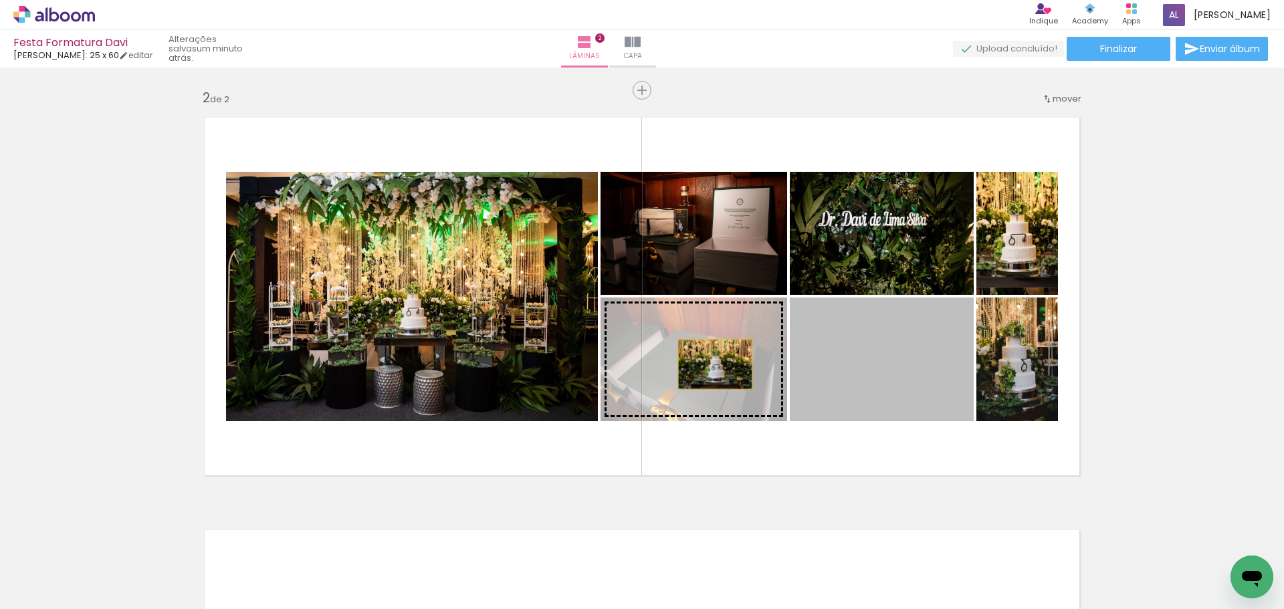
drag, startPoint x: 841, startPoint y: 376, endPoint x: 669, endPoint y: 361, distance: 172.6
click at [0, 0] on slot at bounding box center [0, 0] width 0 height 0
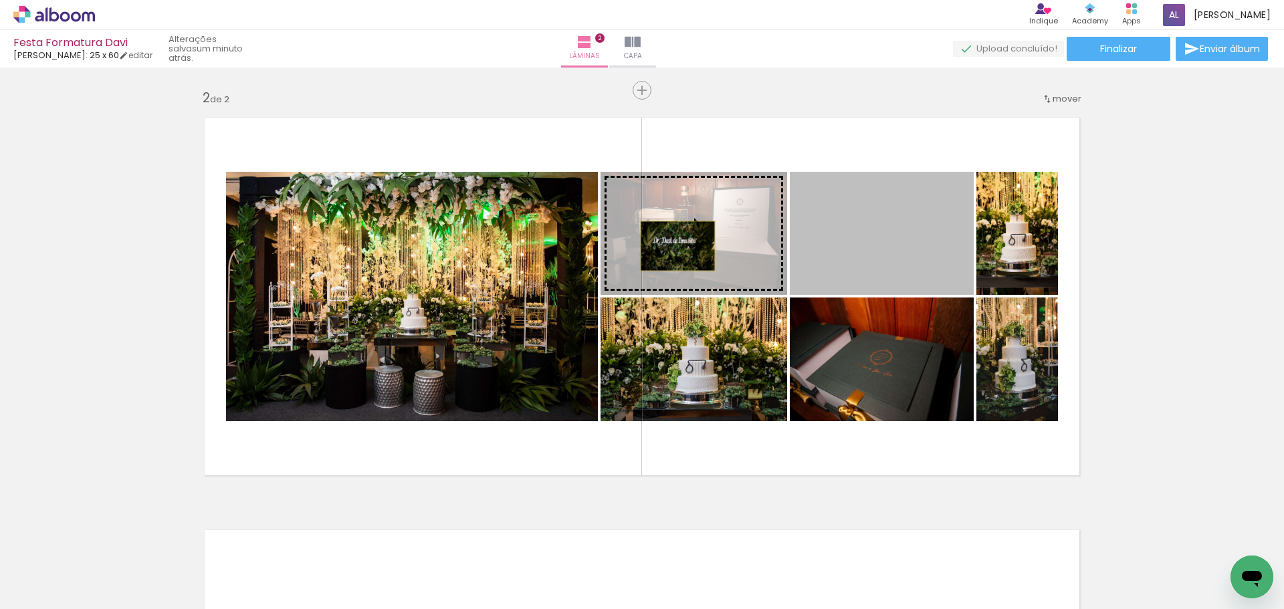
drag, startPoint x: 872, startPoint y: 252, endPoint x: 673, endPoint y: 246, distance: 198.8
click at [0, 0] on slot at bounding box center [0, 0] width 0 height 0
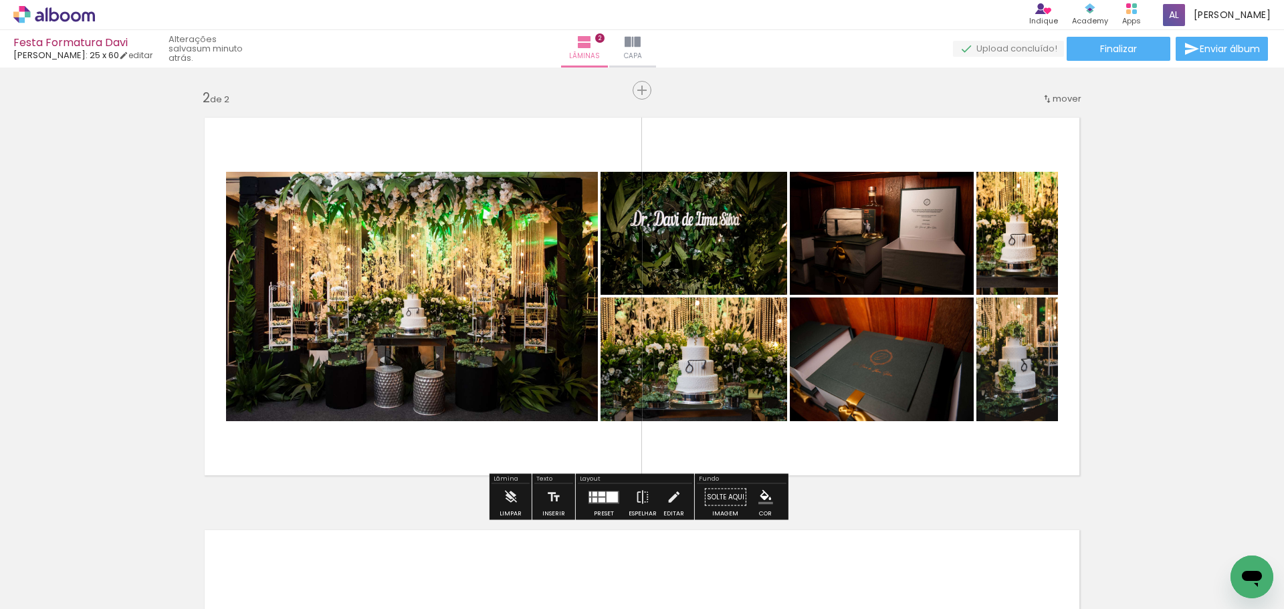
drag, startPoint x: 706, startPoint y: 365, endPoint x: 692, endPoint y: 249, distance: 116.5
click at [0, 0] on slot at bounding box center [0, 0] width 0 height 0
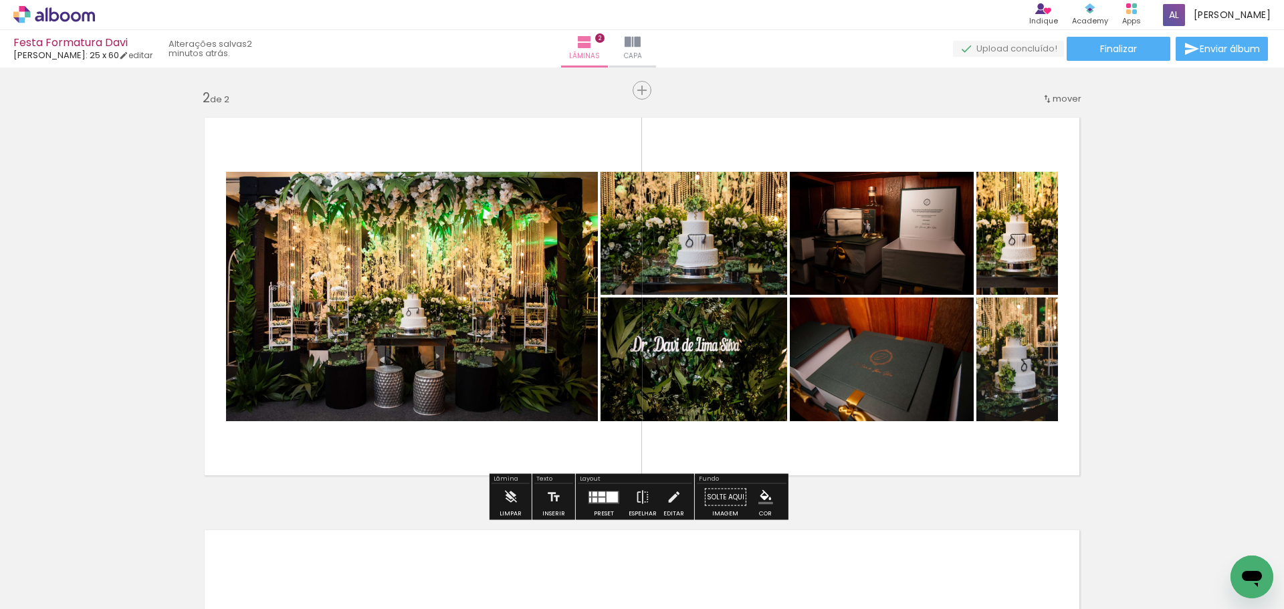
click at [699, 237] on quentale-photo at bounding box center [694, 233] width 187 height 123
click at [672, 490] on iron-icon at bounding box center [673, 497] width 15 height 27
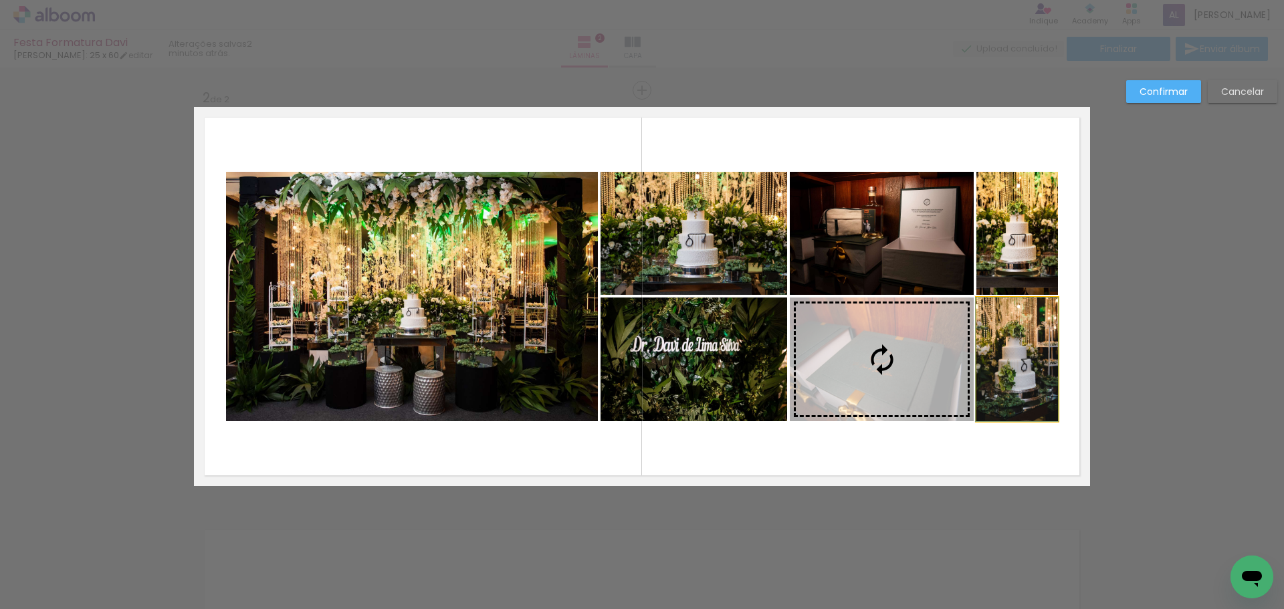
drag, startPoint x: 985, startPoint y: 354, endPoint x: 997, endPoint y: 369, distance: 20.0
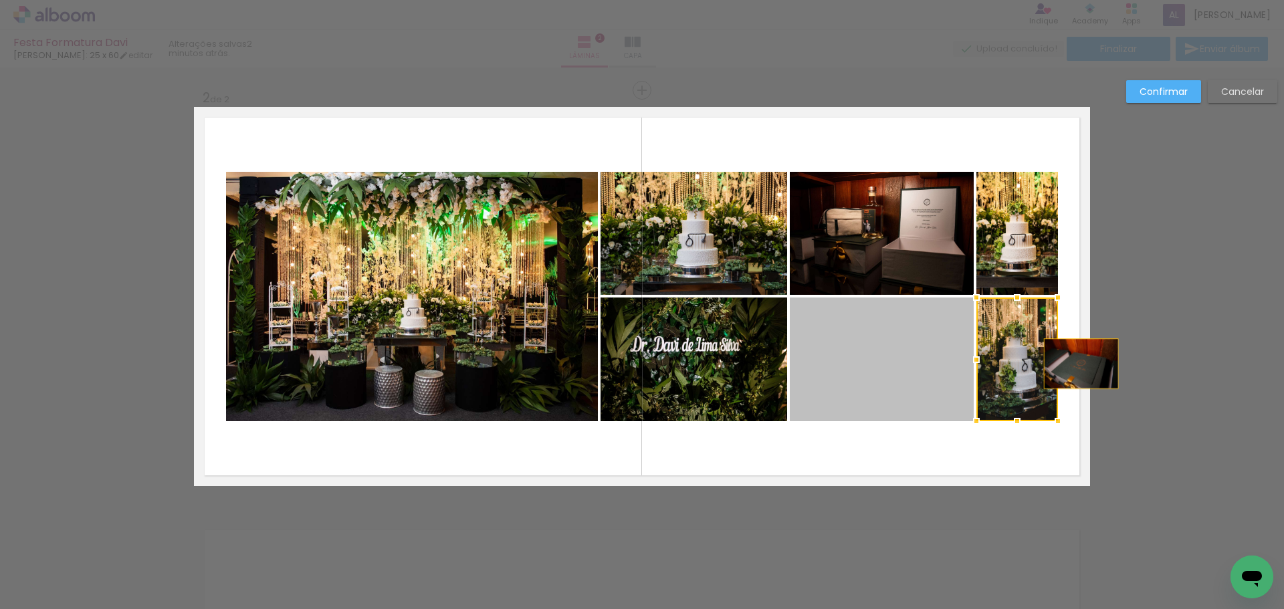
drag, startPoint x: 896, startPoint y: 379, endPoint x: 1076, endPoint y: 364, distance: 180.6
click at [1076, 364] on quentale-layouter at bounding box center [642, 296] width 896 height 379
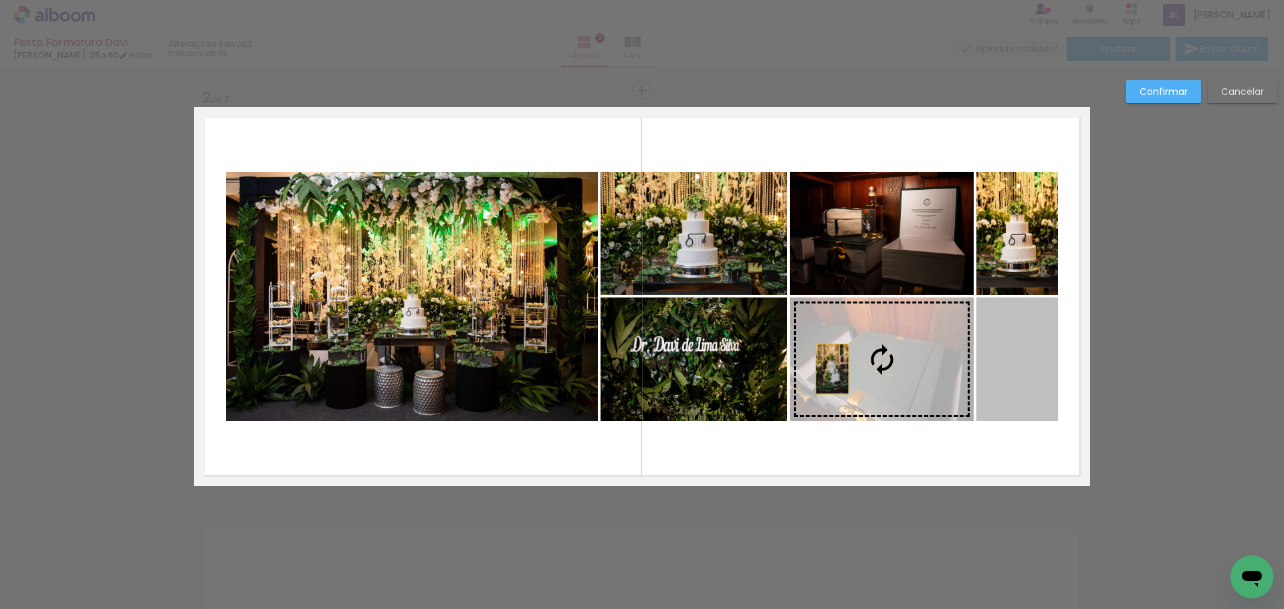
drag, startPoint x: 1027, startPoint y: 369, endPoint x: 827, endPoint y: 369, distance: 200.0
click at [0, 0] on slot at bounding box center [0, 0] width 0 height 0
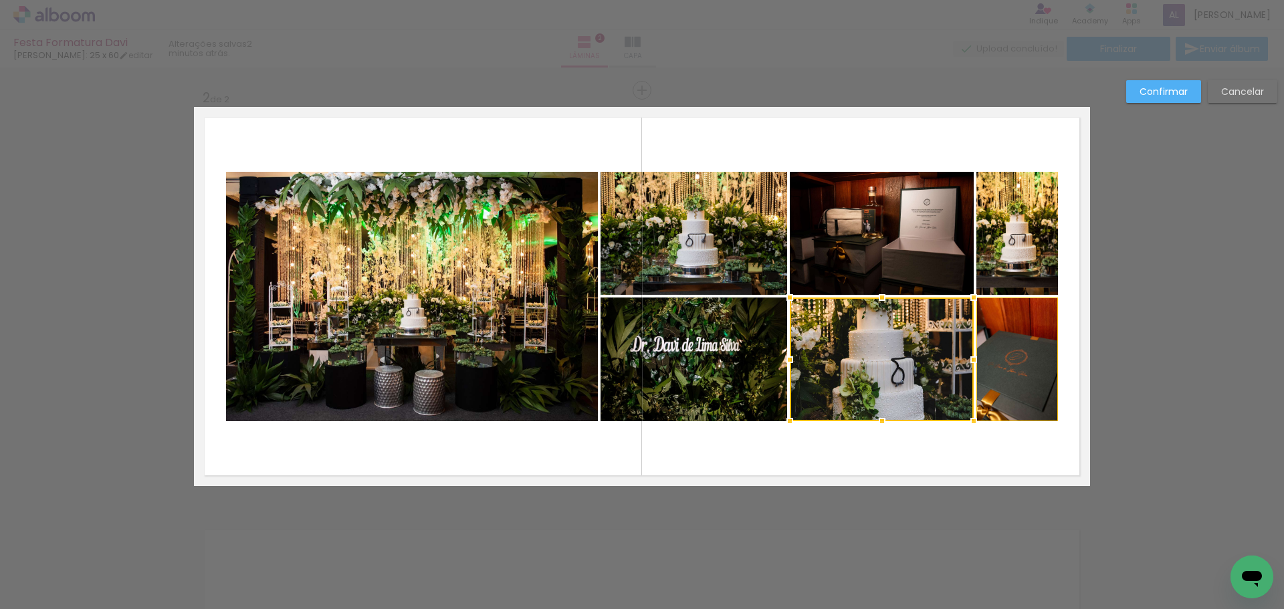
click at [0, 0] on slot "Cancelar" at bounding box center [0, 0] width 0 height 0
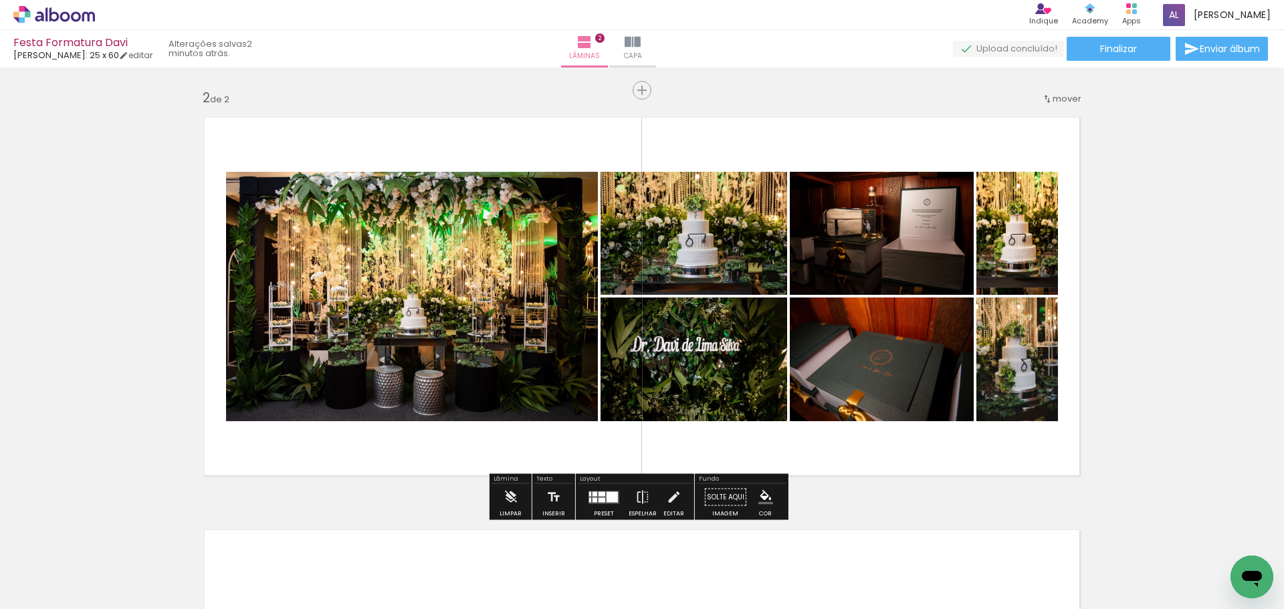
click at [1142, 246] on div "Inserir lâmina 1 de 2 Inserir lâmina 2 de 2" at bounding box center [642, 279] width 1284 height 1239
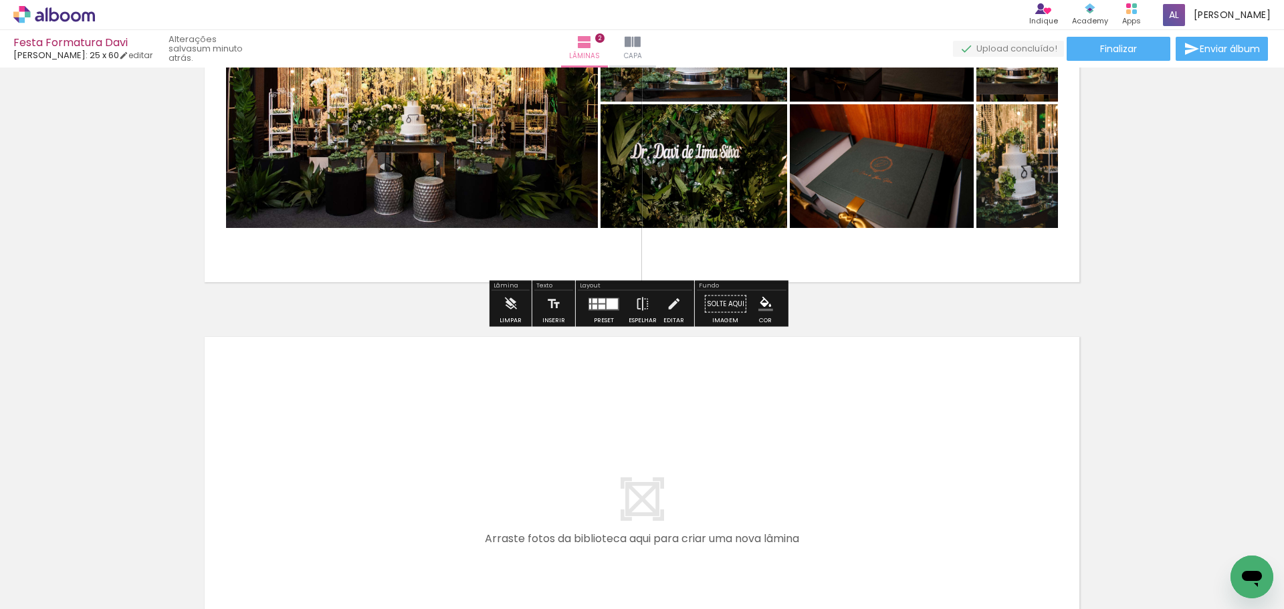
scroll to position [613, 0]
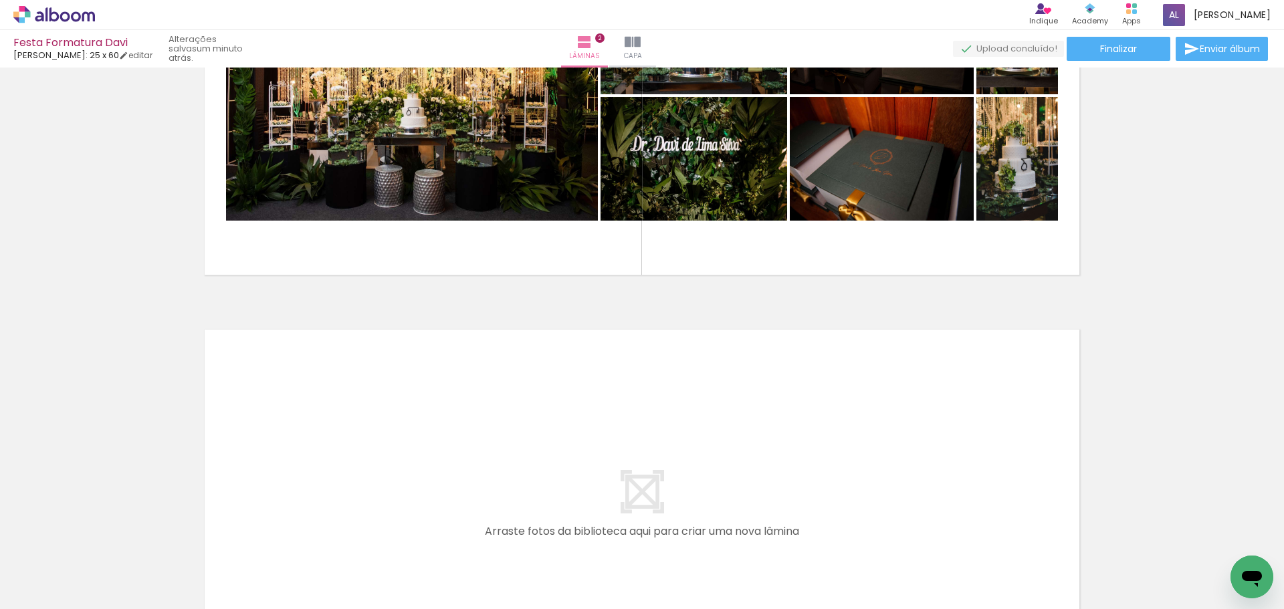
click at [21, 319] on div "Inserir lâmina 1 de 2 Inserir lâmina 2 de 2" at bounding box center [642, 78] width 1284 height 1239
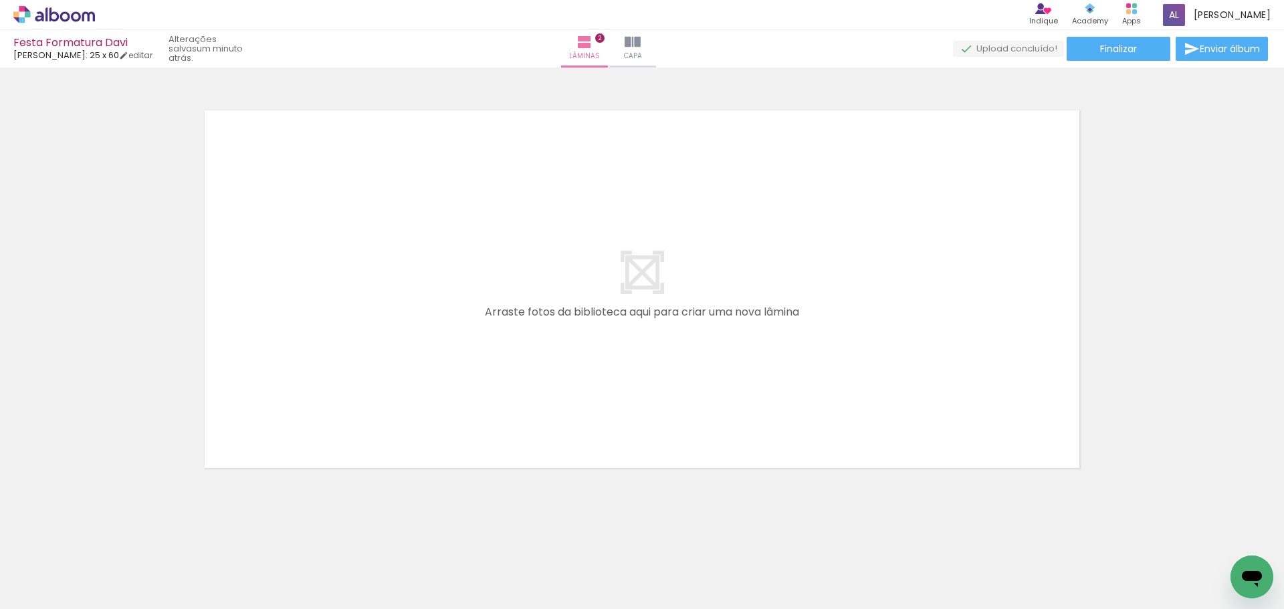
scroll to position [0, 769]
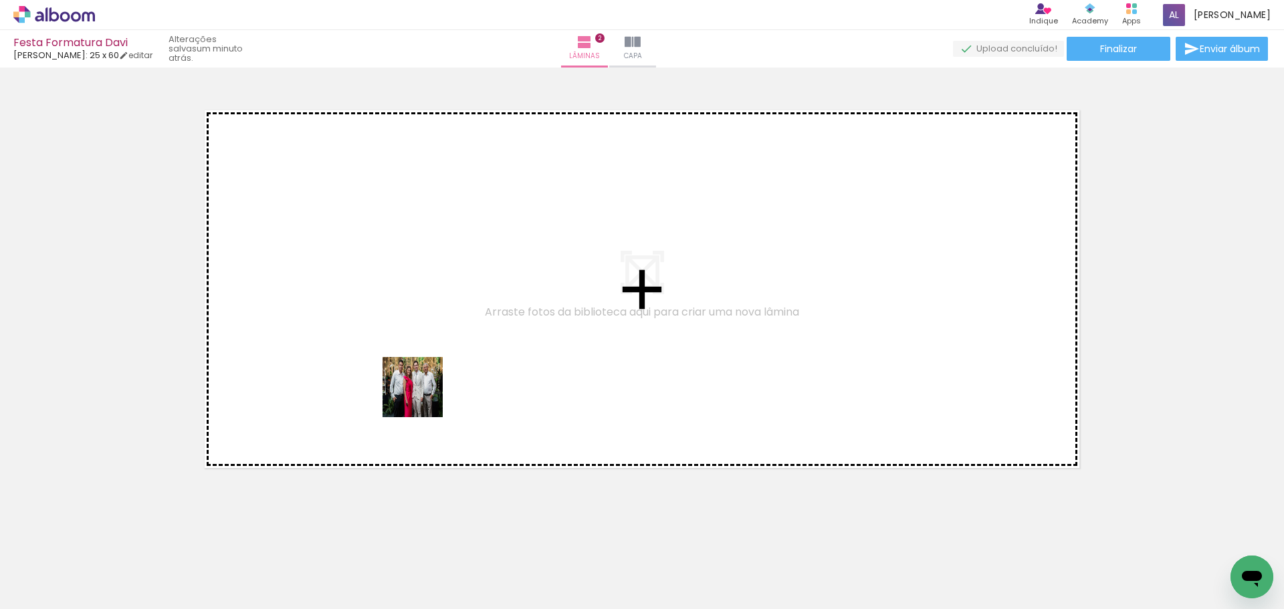
drag, startPoint x: 422, startPoint y: 559, endPoint x: 415, endPoint y: 335, distance: 223.5
click at [418, 334] on quentale-workspace at bounding box center [642, 304] width 1284 height 609
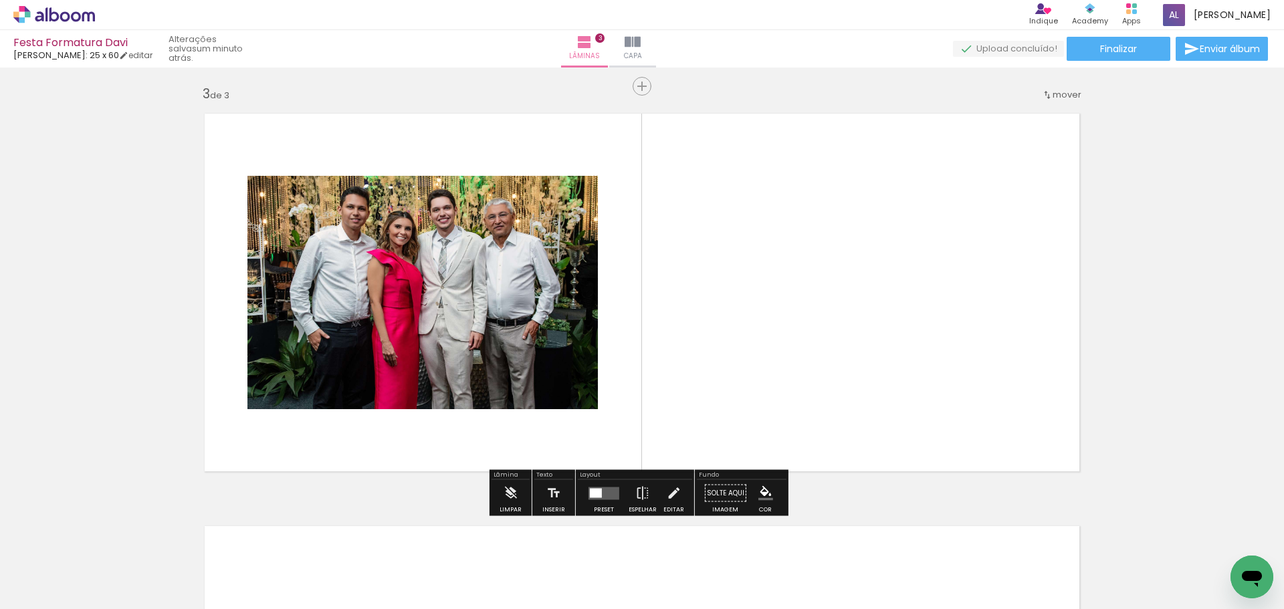
scroll to position [825, 0]
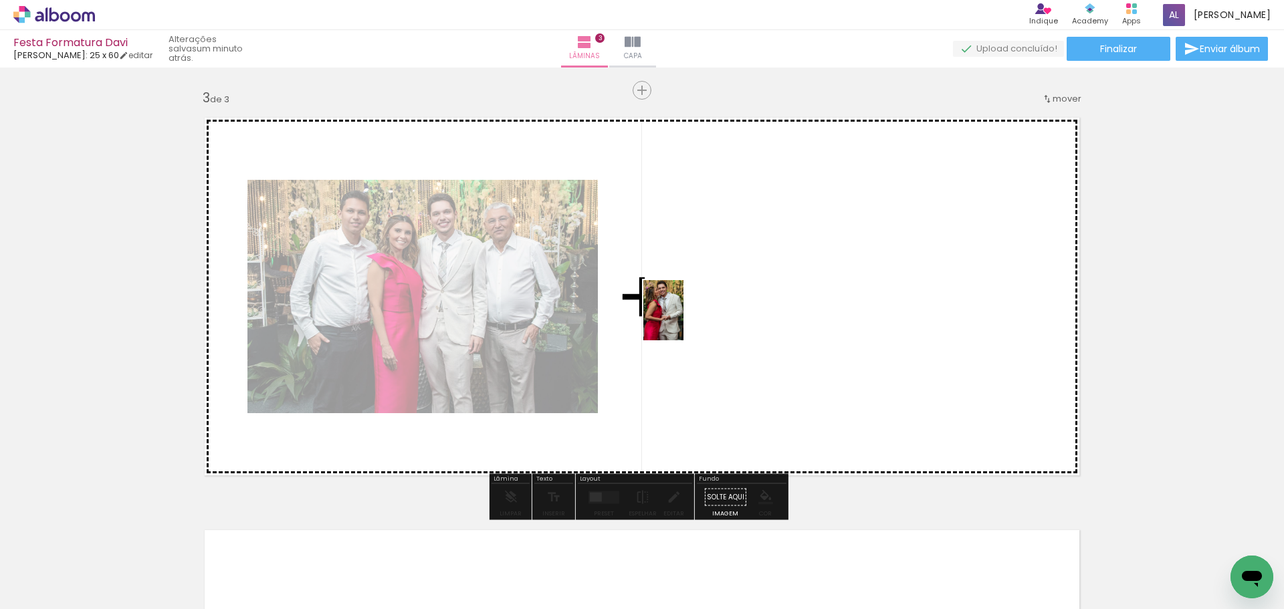
drag, startPoint x: 513, startPoint y: 542, endPoint x: 664, endPoint y: 313, distance: 274.2
click at [682, 305] on quentale-workspace at bounding box center [642, 304] width 1284 height 609
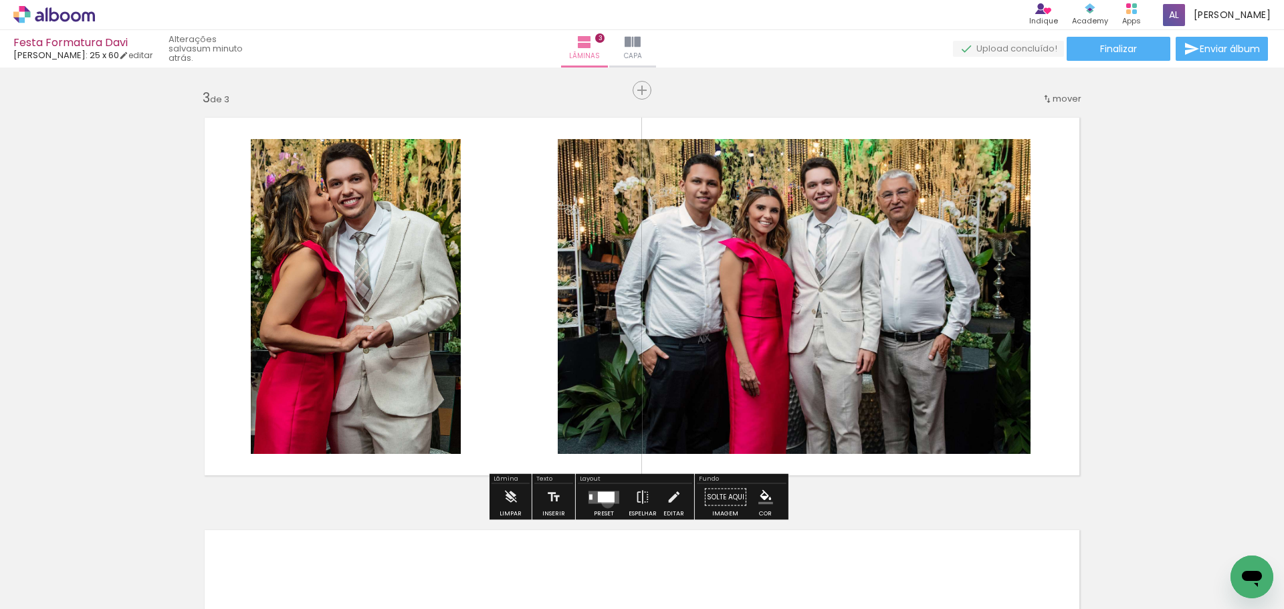
click at [605, 502] on div at bounding box center [606, 497] width 17 height 11
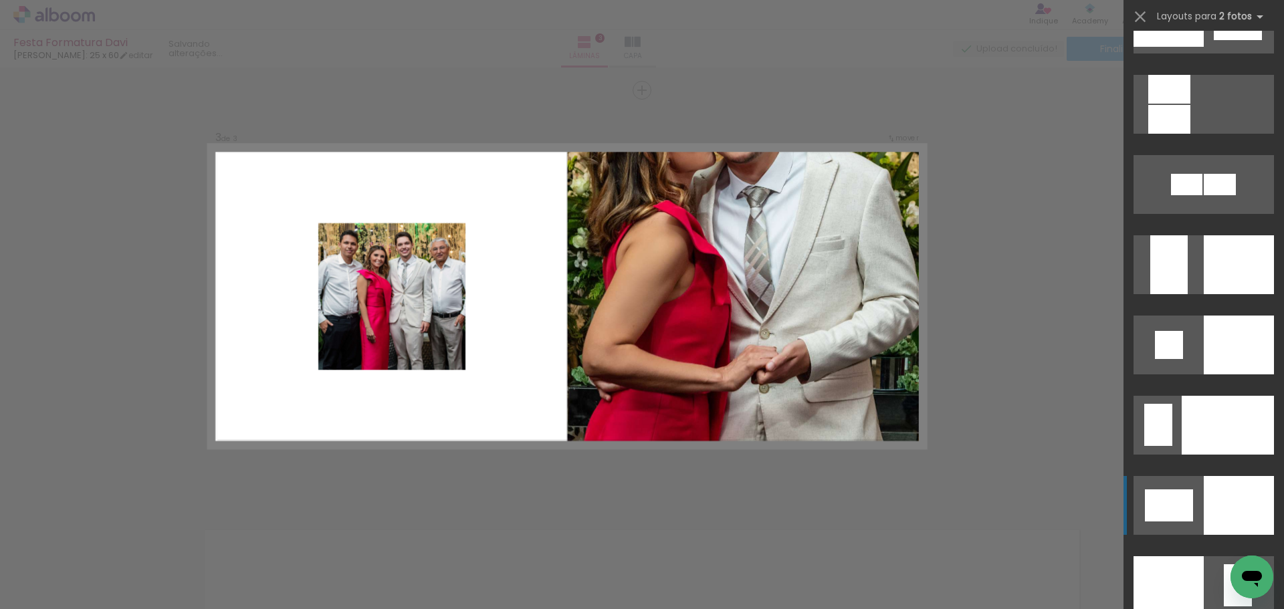
scroll to position [5084, 0]
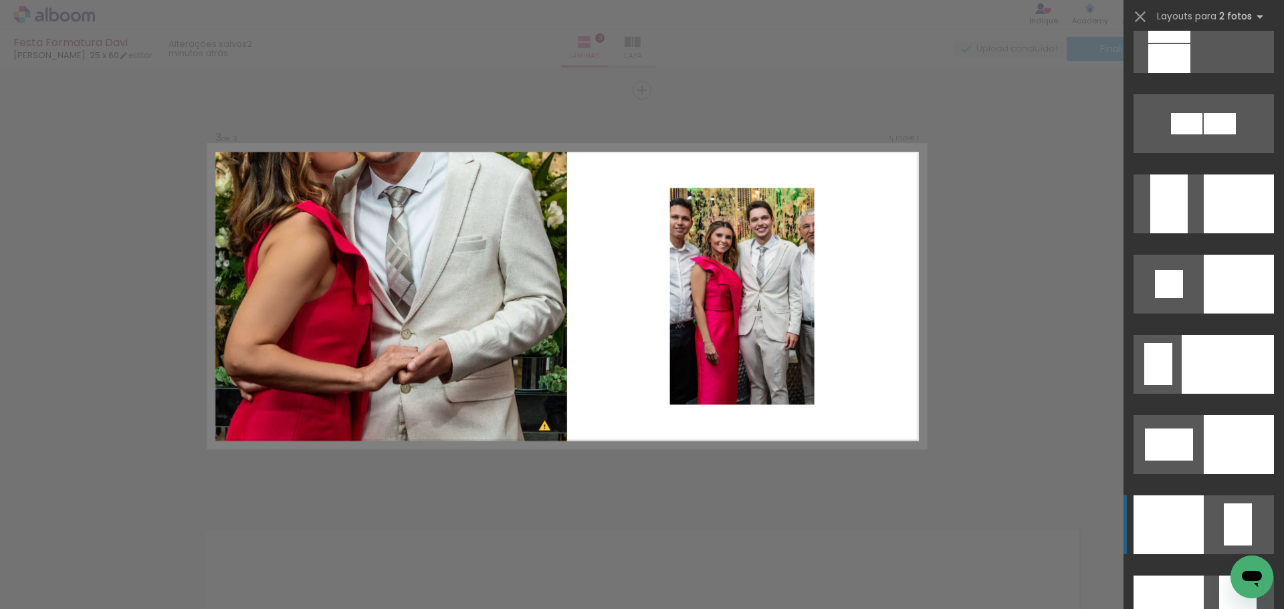
click at [1141, 540] on div at bounding box center [1169, 525] width 70 height 59
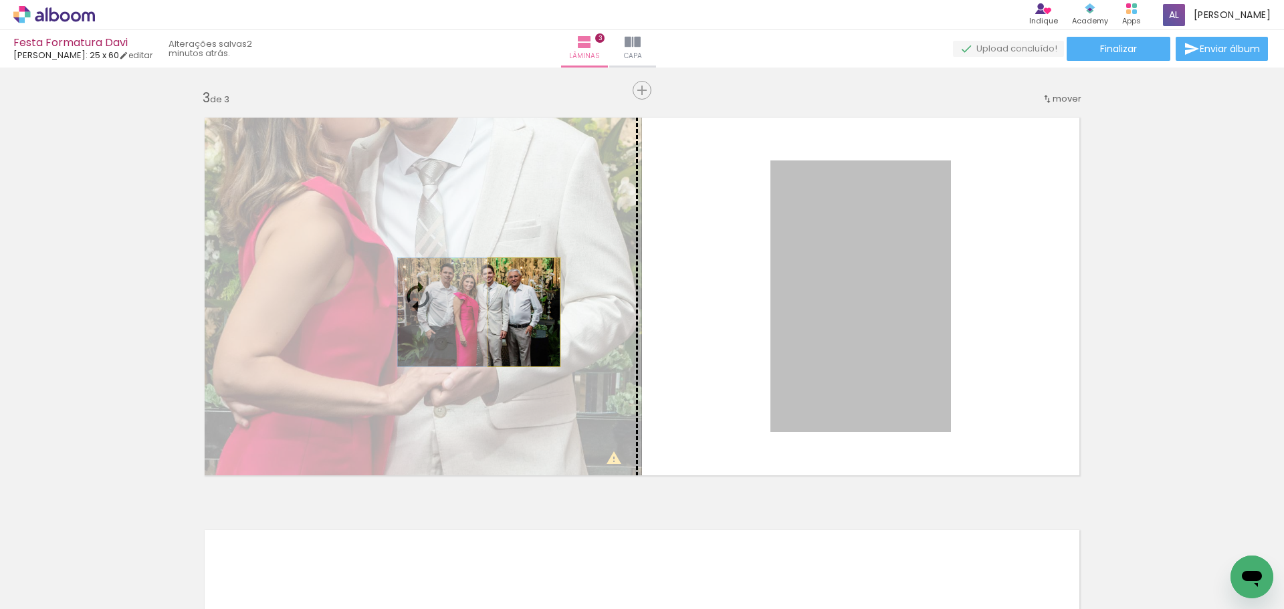
drag, startPoint x: 901, startPoint y: 275, endPoint x: 519, endPoint y: 312, distance: 383.8
click at [0, 0] on slot at bounding box center [0, 0] width 0 height 0
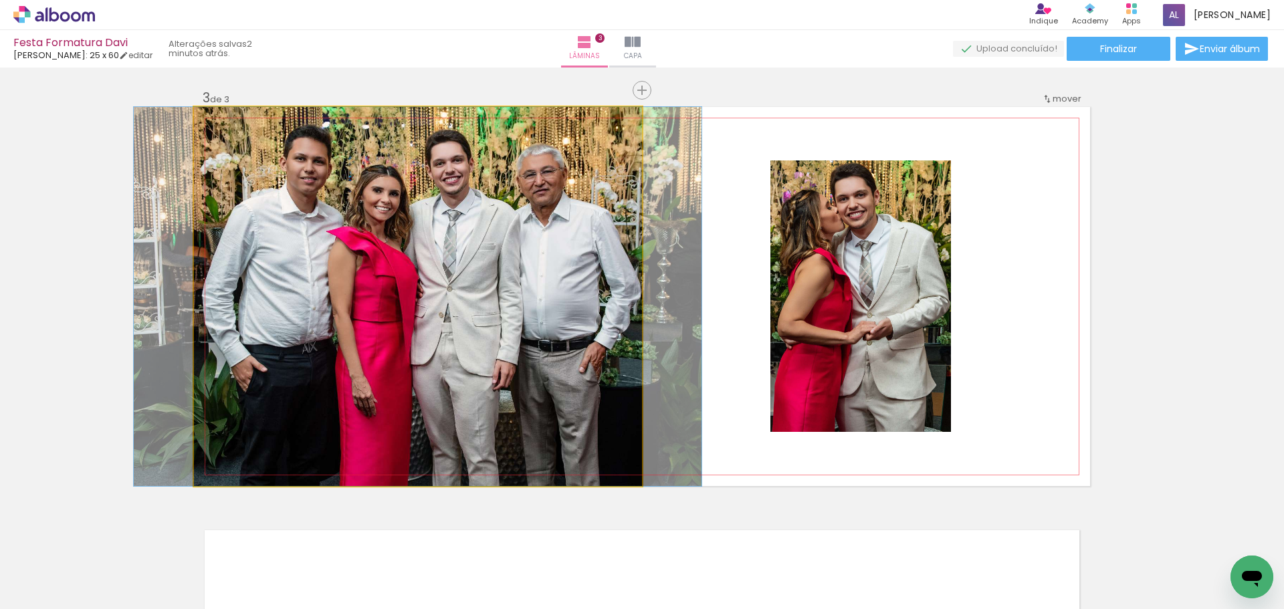
click at [502, 302] on quentale-photo at bounding box center [418, 296] width 448 height 379
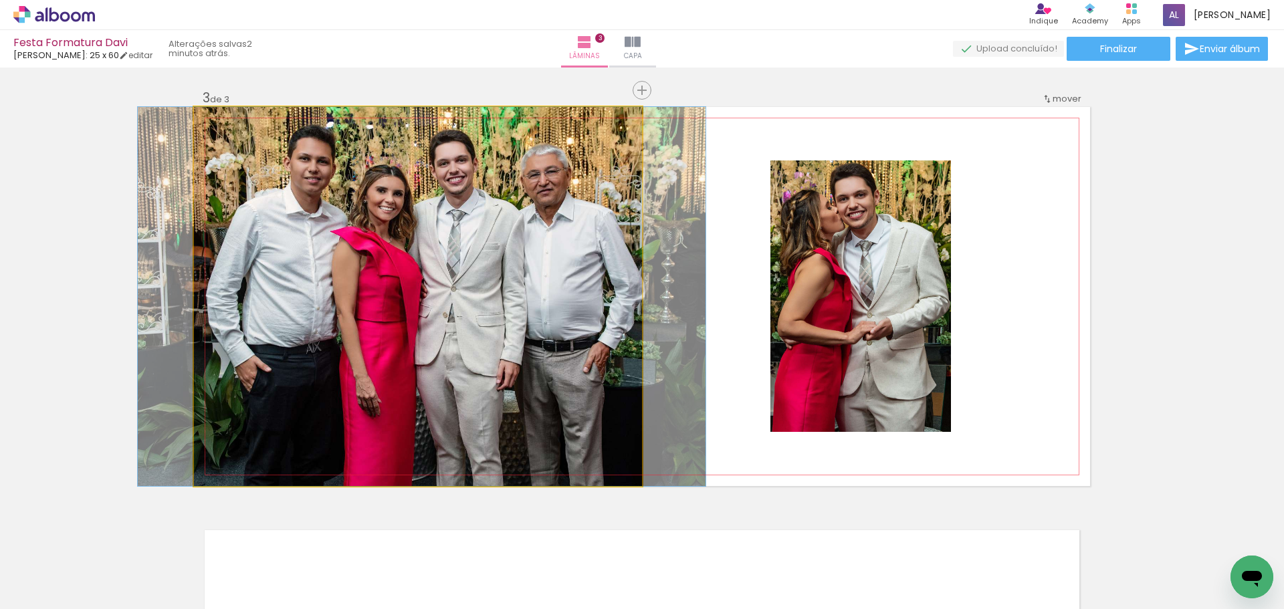
drag, startPoint x: 454, startPoint y: 223, endPoint x: 458, endPoint y: 237, distance: 15.3
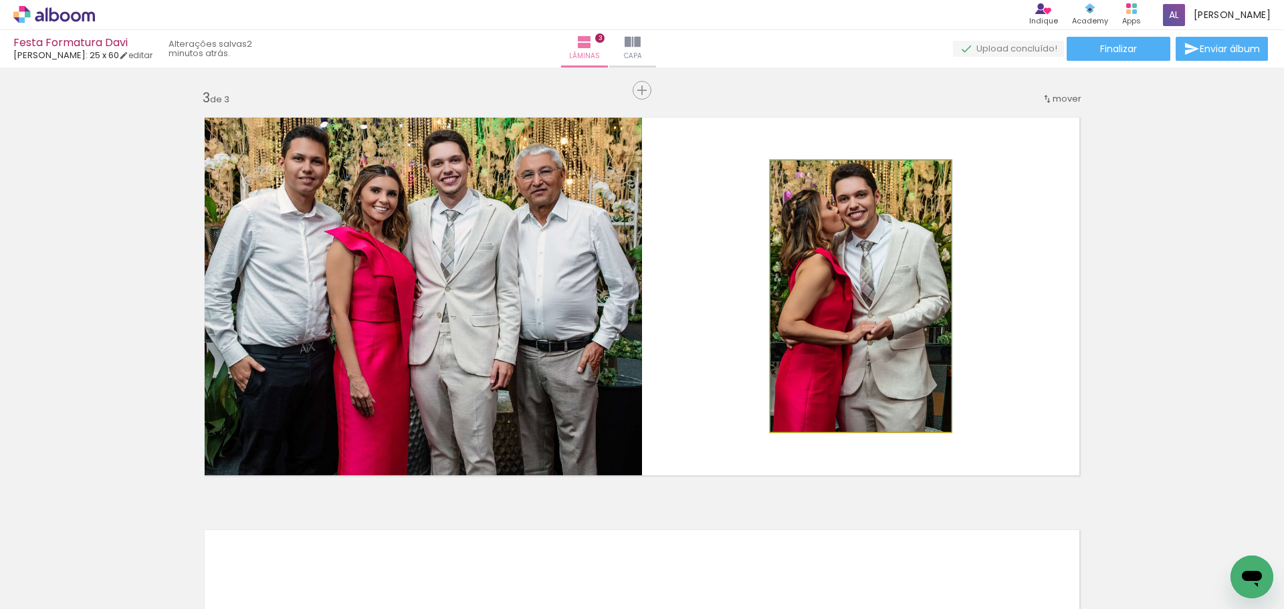
drag, startPoint x: 884, startPoint y: 205, endPoint x: 901, endPoint y: 201, distance: 17.1
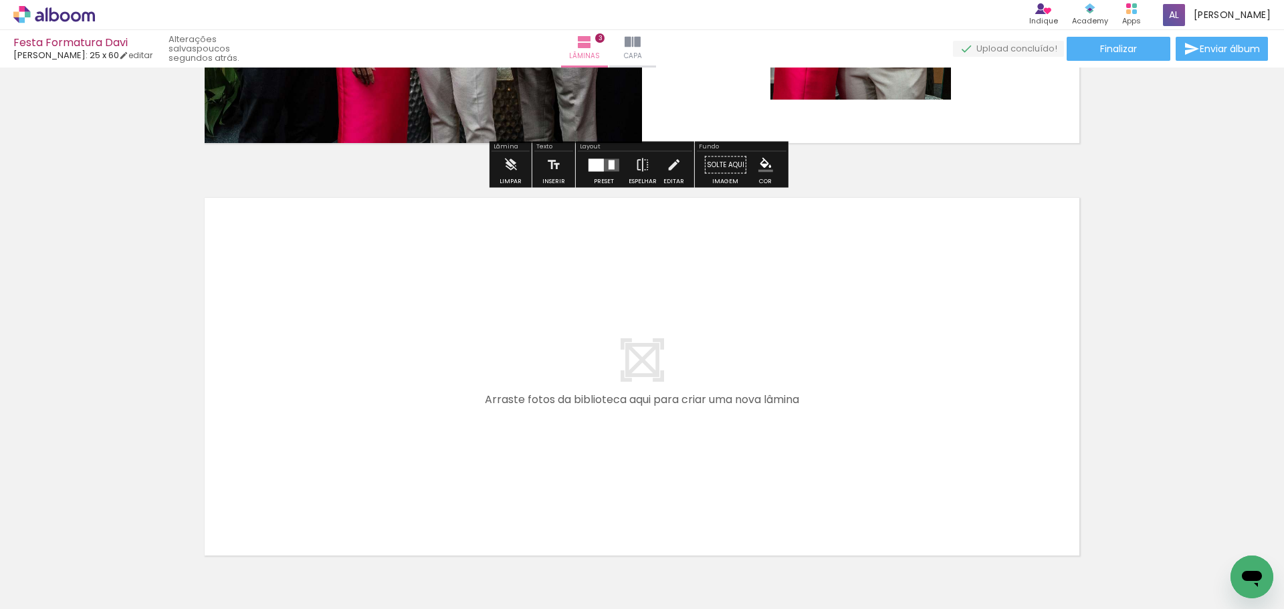
scroll to position [1159, 0]
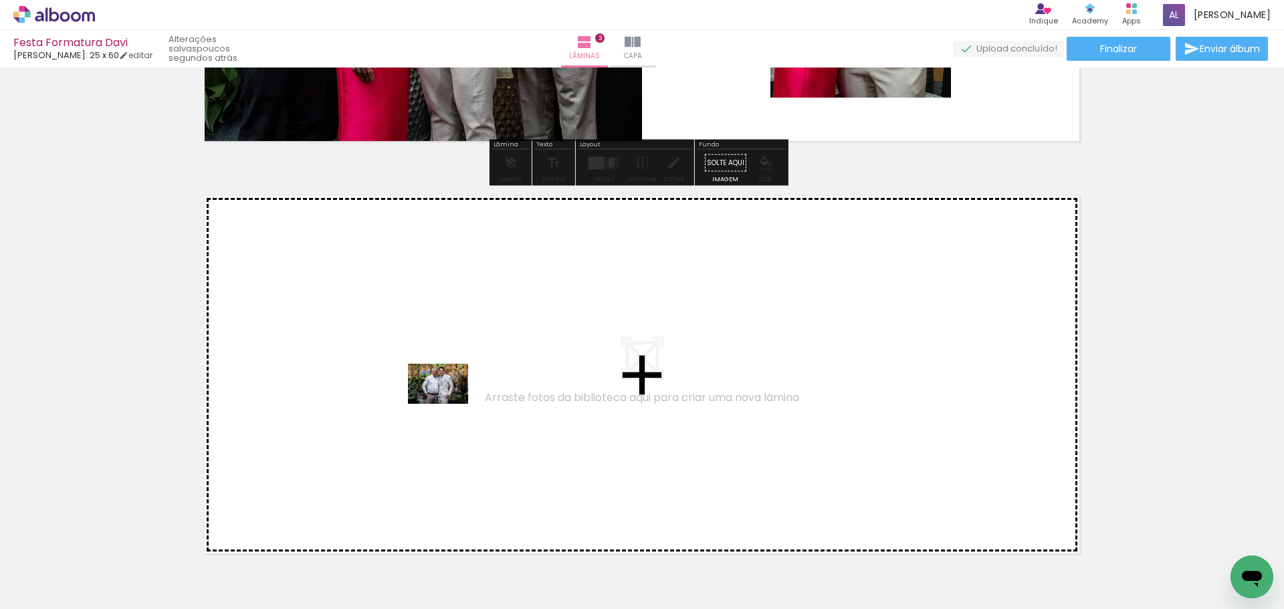
drag, startPoint x: 571, startPoint y: 574, endPoint x: 446, endPoint y: 401, distance: 213.6
click at [446, 401] on quentale-workspace at bounding box center [642, 304] width 1284 height 609
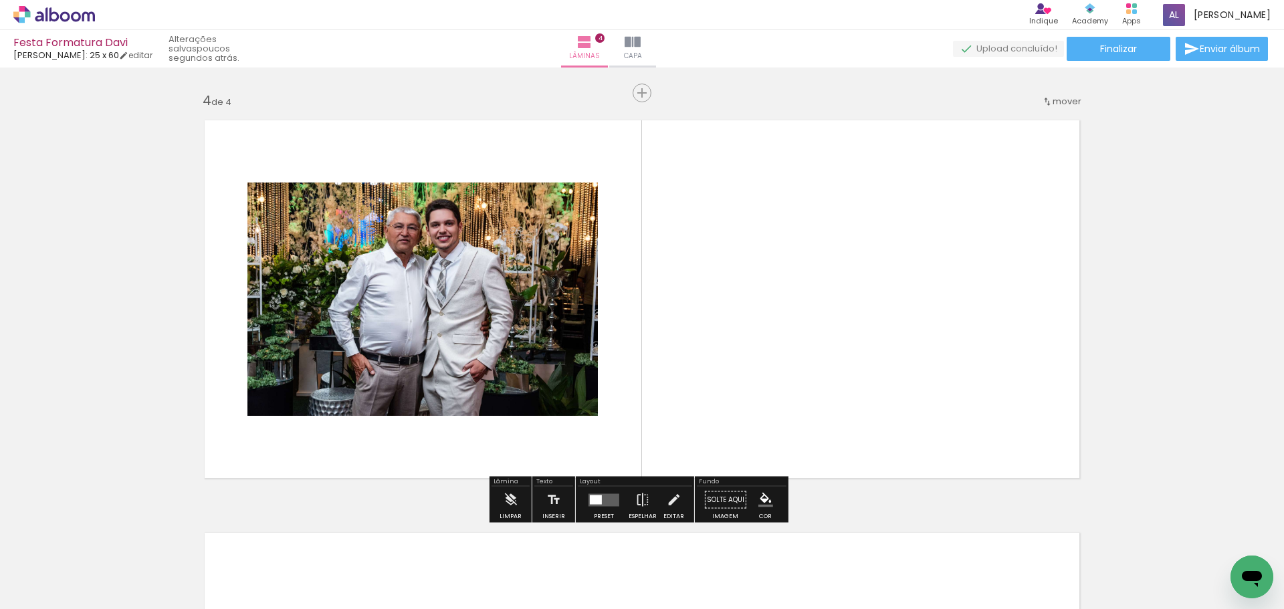
scroll to position [1238, 0]
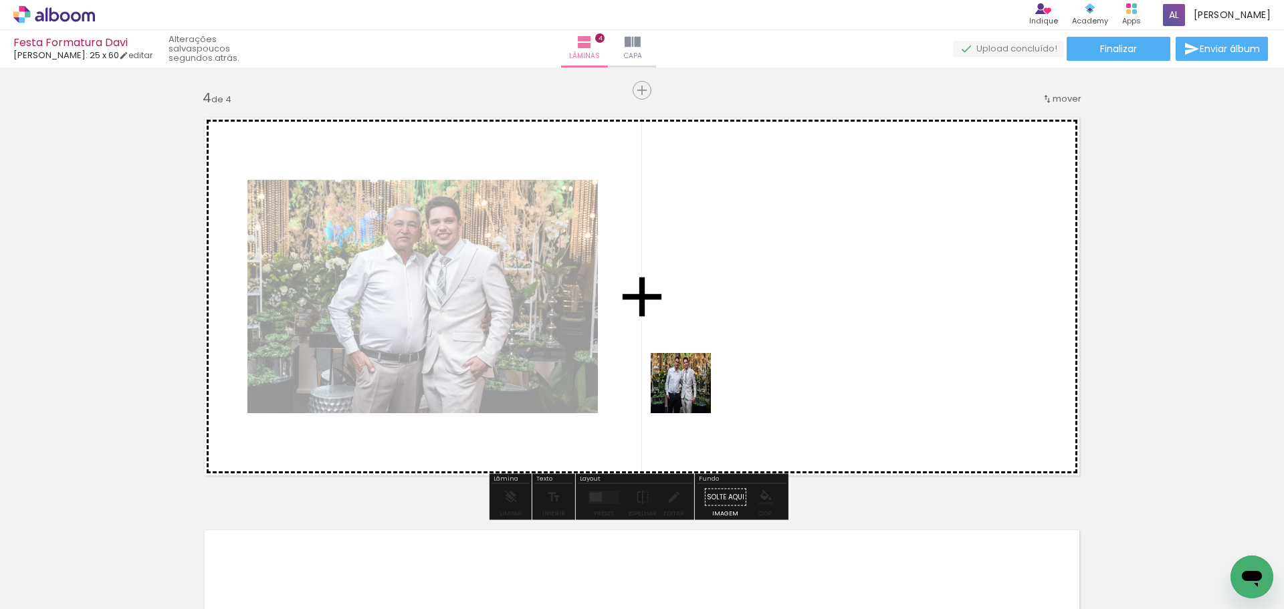
drag, startPoint x: 659, startPoint y: 483, endPoint x: 698, endPoint y: 329, distance: 158.7
click at [698, 329] on quentale-workspace at bounding box center [642, 304] width 1284 height 609
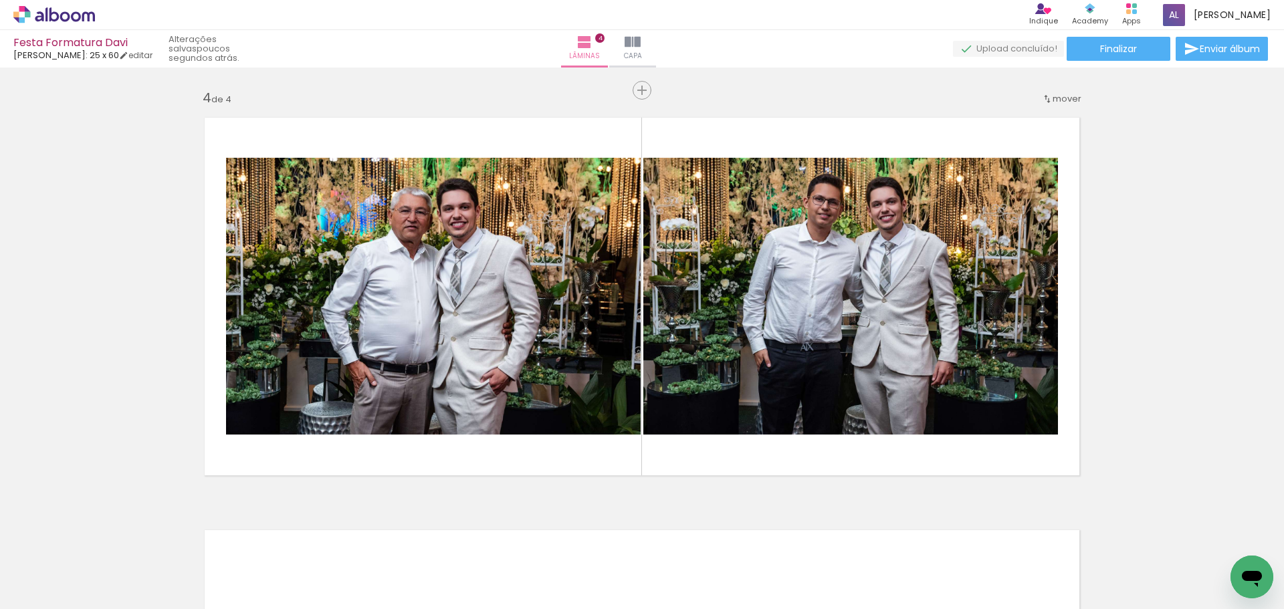
scroll to position [0, 769]
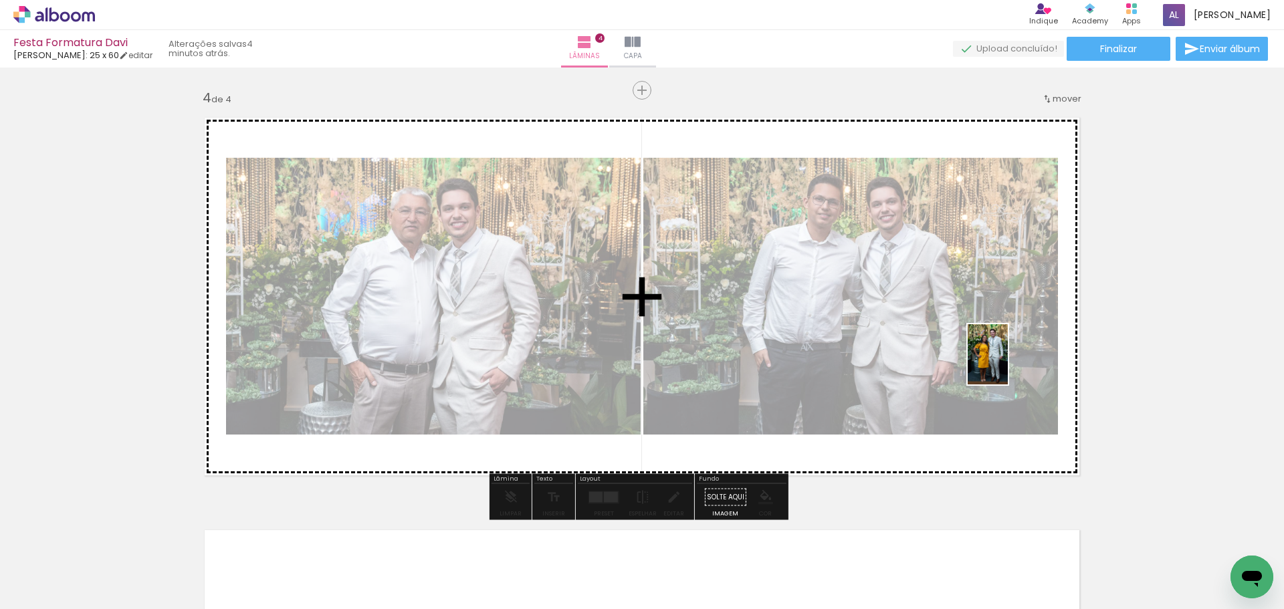
drag, startPoint x: 713, startPoint y: 565, endPoint x: 1008, endPoint y: 365, distance: 356.8
click at [1008, 365] on quentale-workspace at bounding box center [642, 304] width 1284 height 609
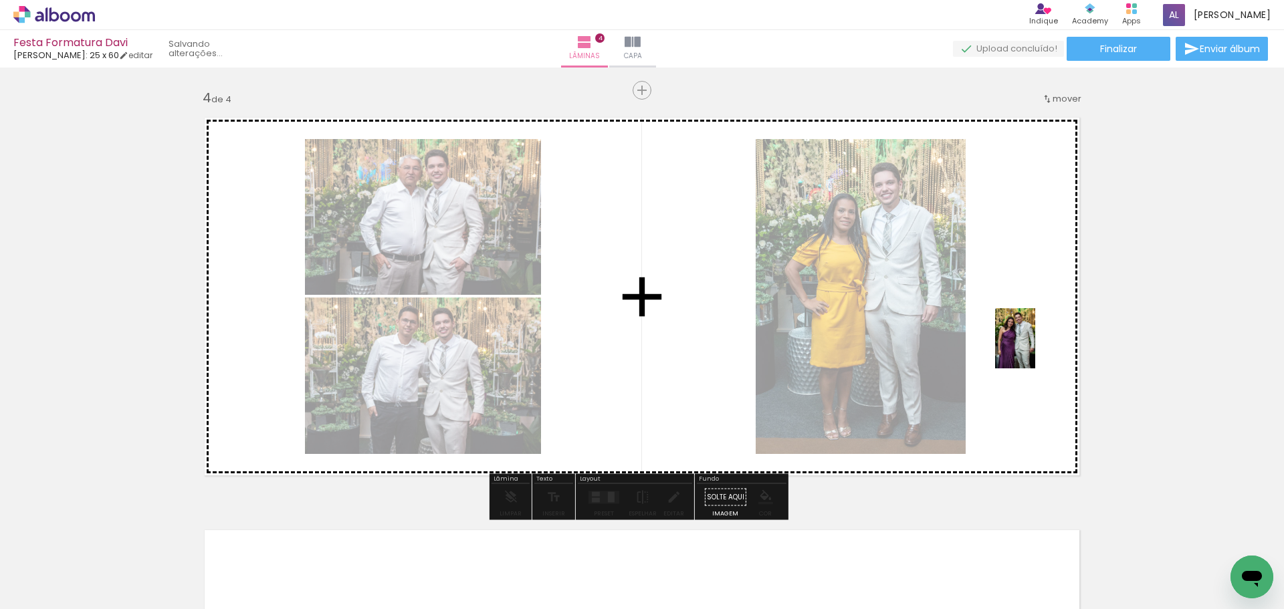
drag, startPoint x: 798, startPoint y: 566, endPoint x: 1021, endPoint y: 359, distance: 304.4
click at [1037, 347] on quentale-workspace at bounding box center [642, 304] width 1284 height 609
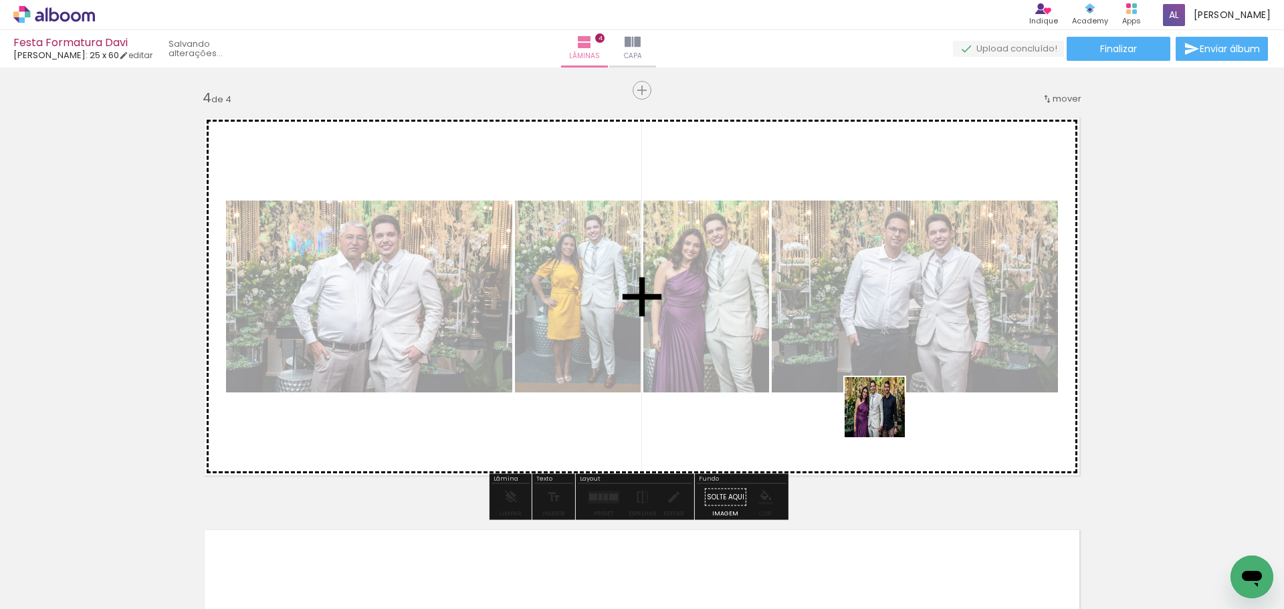
drag, startPoint x: 846, startPoint y: 571, endPoint x: 900, endPoint y: 357, distance: 220.2
click at [900, 357] on quentale-workspace at bounding box center [642, 304] width 1284 height 609
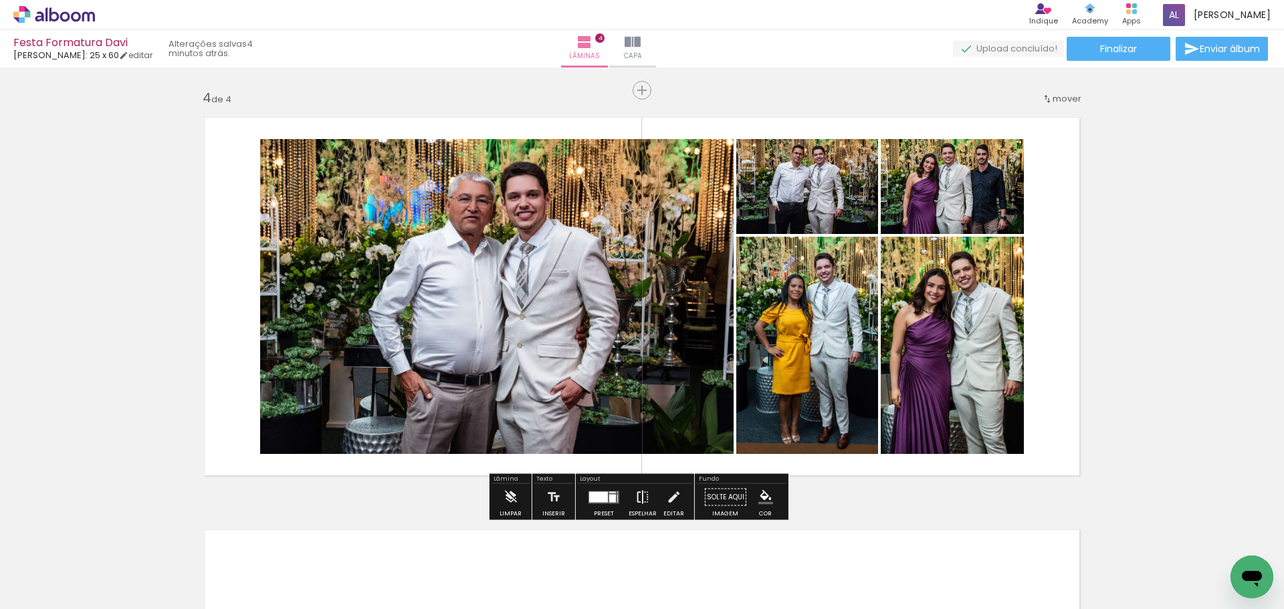
click at [626, 496] on paper-button "Espelhar" at bounding box center [643, 501] width 35 height 34
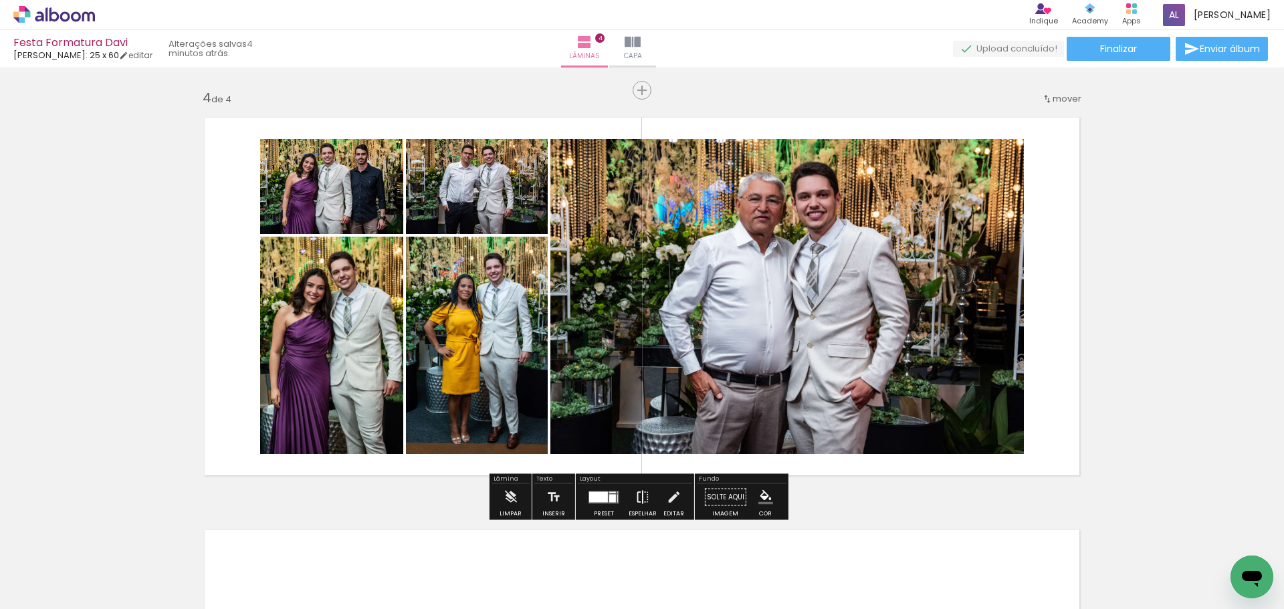
click at [636, 502] on iron-icon at bounding box center [643, 497] width 15 height 27
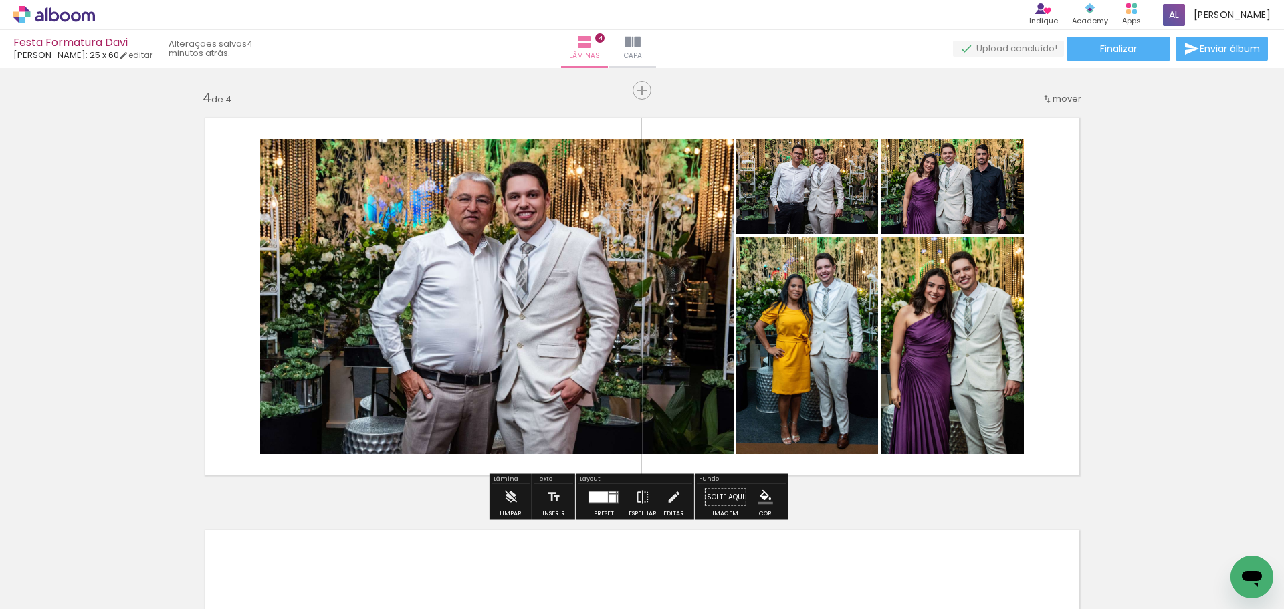
click at [614, 502] on quentale-layouter at bounding box center [604, 497] width 31 height 13
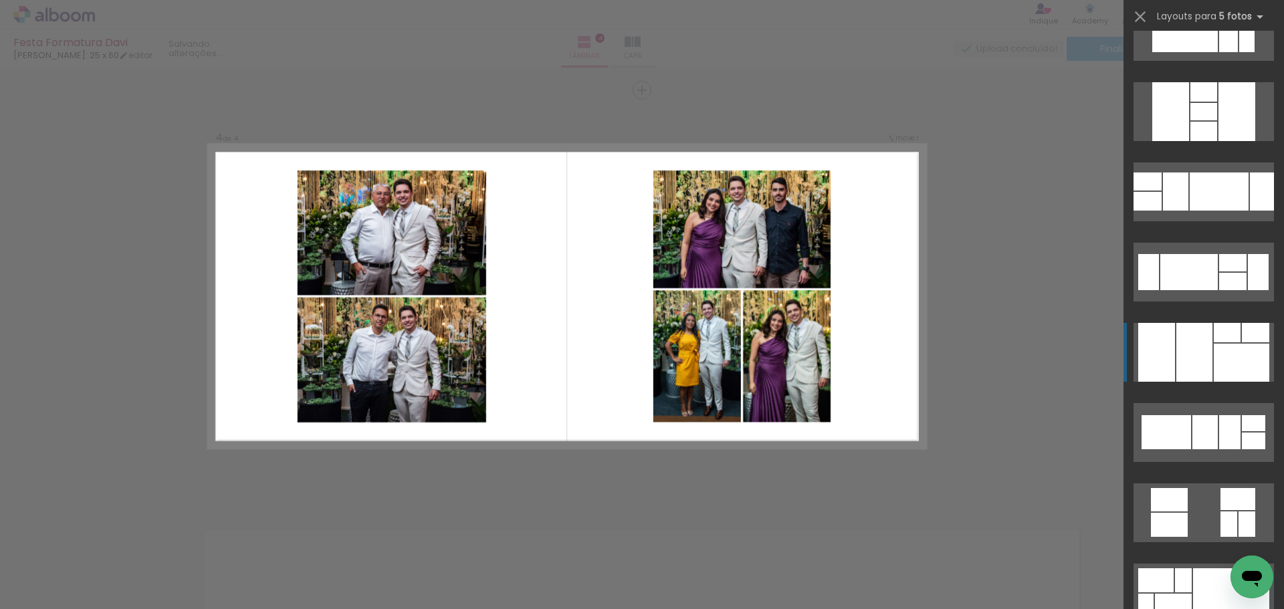
scroll to position [2475, 0]
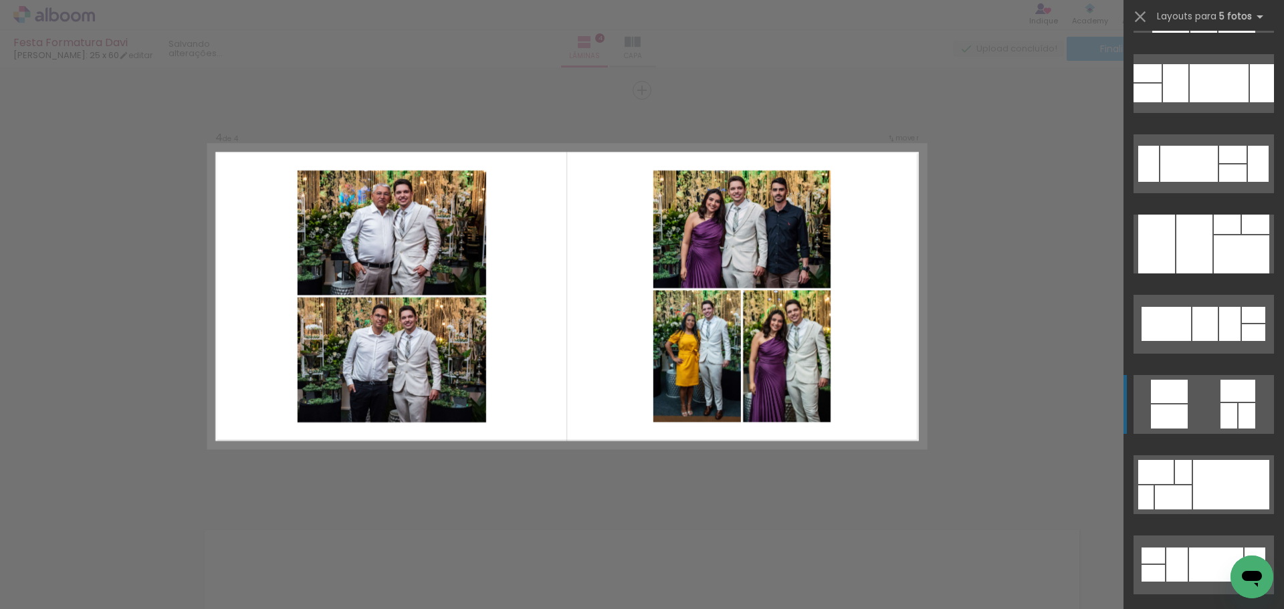
click at [1172, 398] on div at bounding box center [1169, 391] width 37 height 23
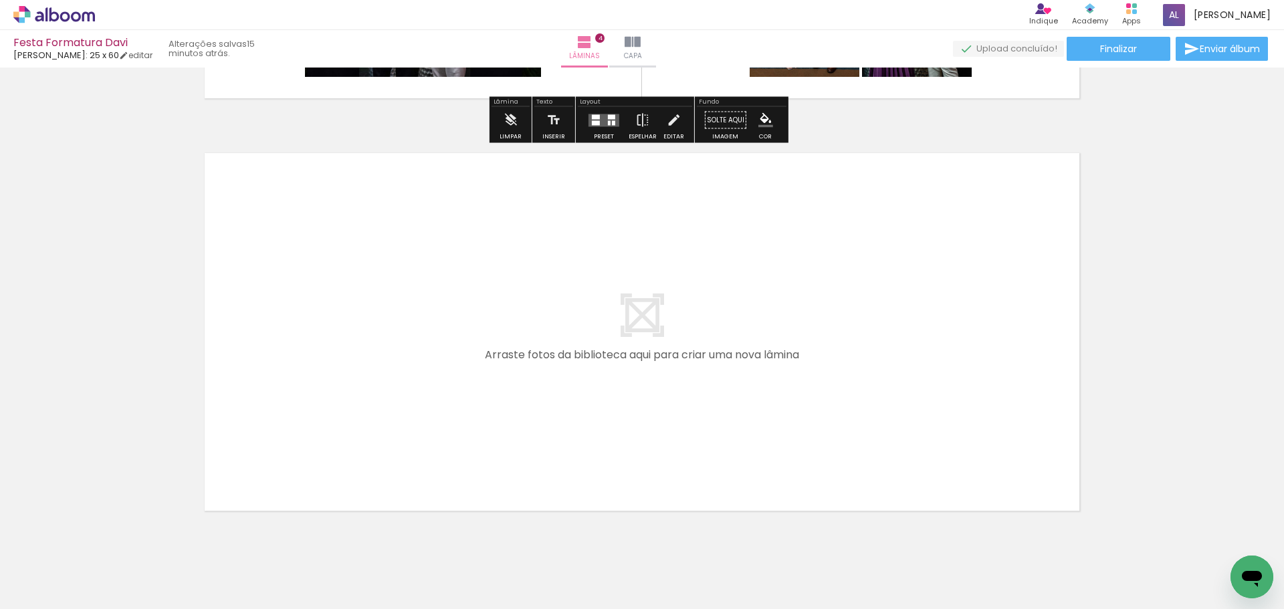
scroll to position [1658, 0]
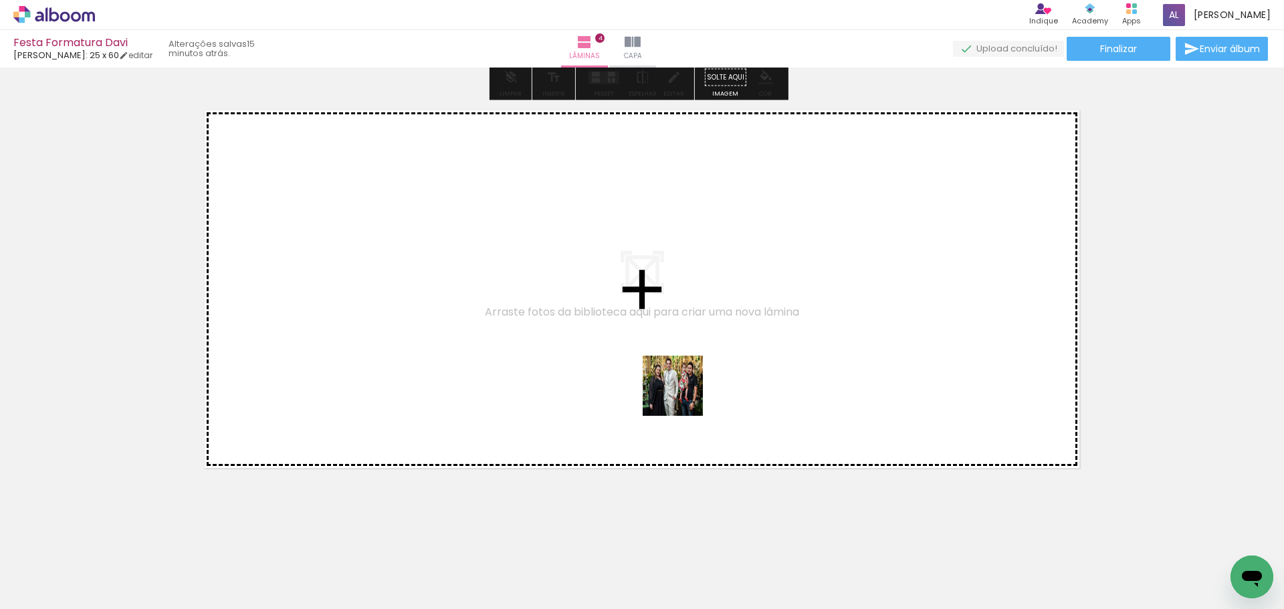
drag, startPoint x: 931, startPoint y: 564, endPoint x: 1017, endPoint y: 536, distance: 90.8
click at [554, 320] on quentale-workspace at bounding box center [642, 304] width 1284 height 609
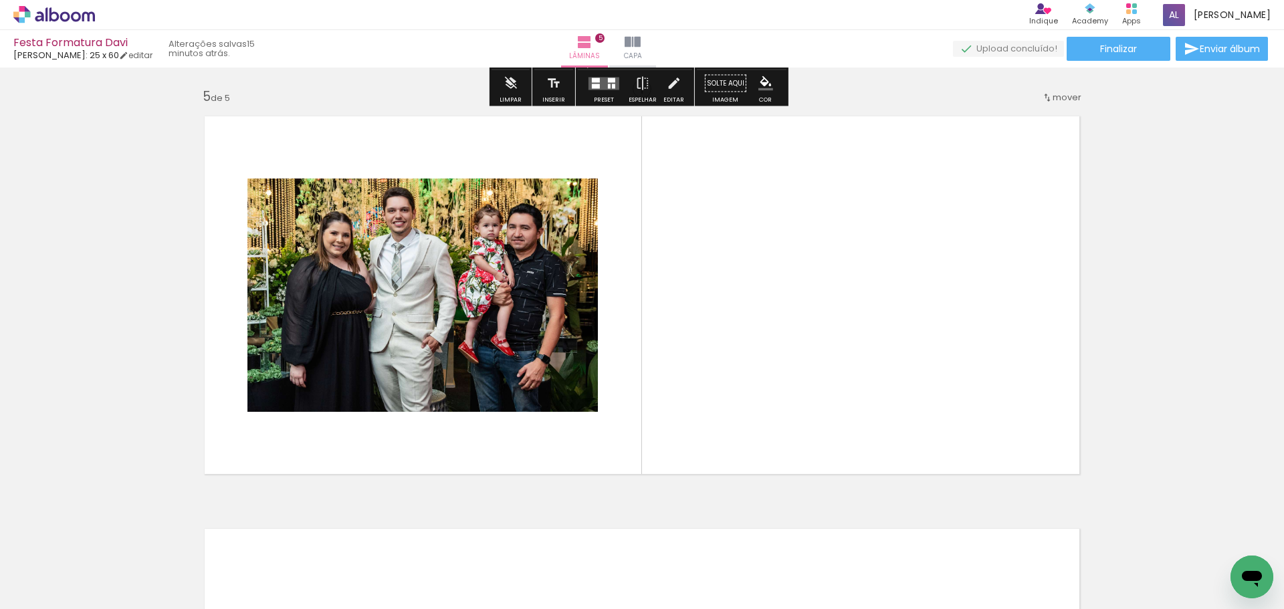
scroll to position [1650, 0]
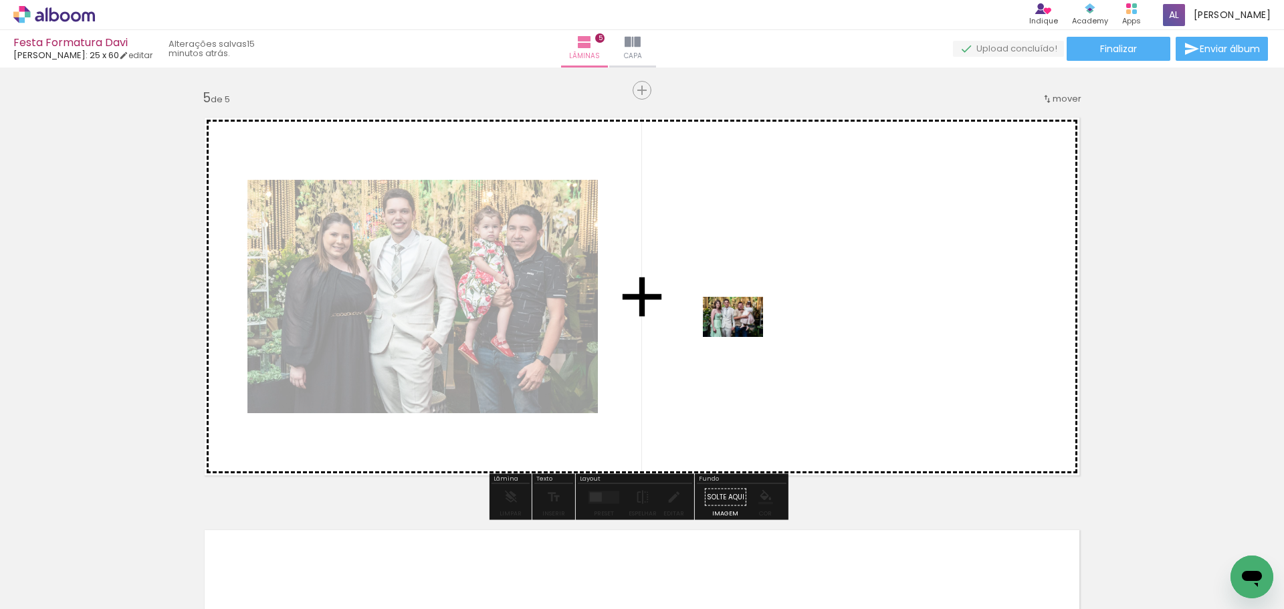
drag, startPoint x: 1022, startPoint y: 571, endPoint x: 734, endPoint y: 304, distance: 392.9
click at [734, 304] on quentale-workspace at bounding box center [642, 304] width 1284 height 609
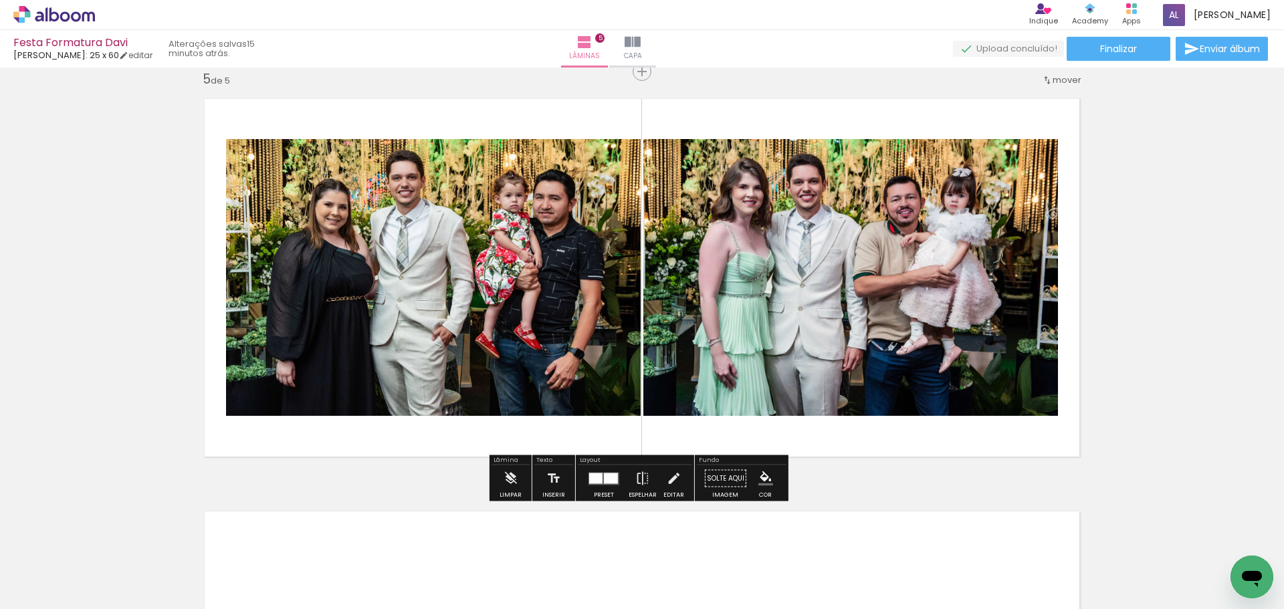
scroll to position [1784, 0]
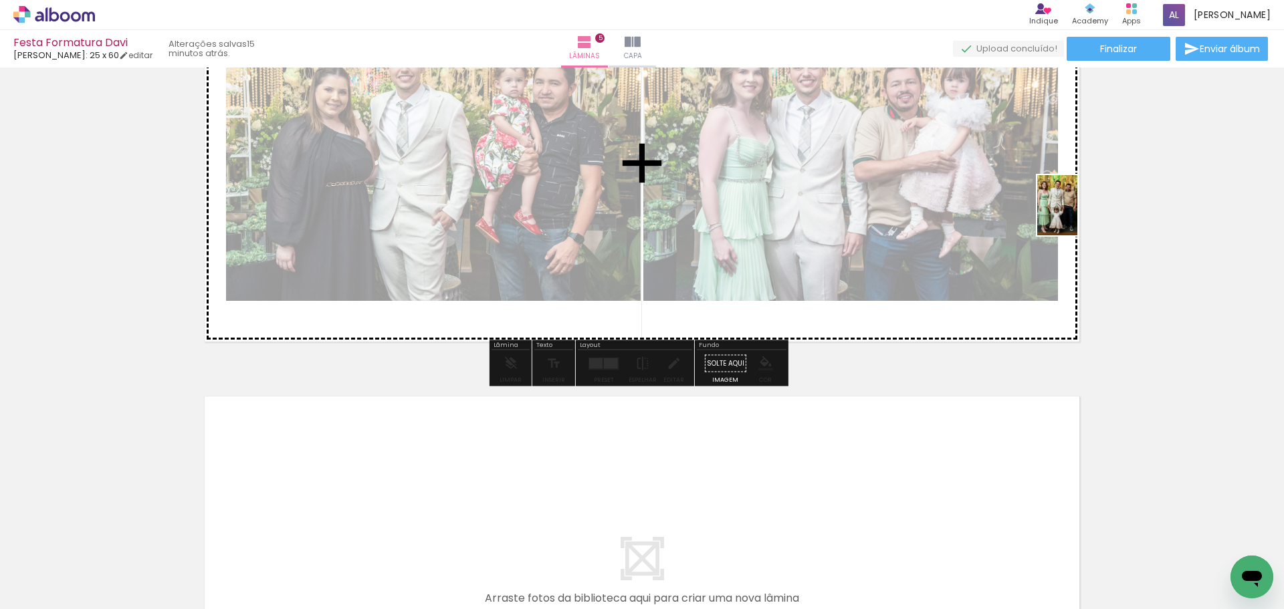
drag, startPoint x: 1080, startPoint y: 537, endPoint x: 1051, endPoint y: 238, distance: 299.8
click at [1070, 205] on quentale-workspace at bounding box center [642, 304] width 1284 height 609
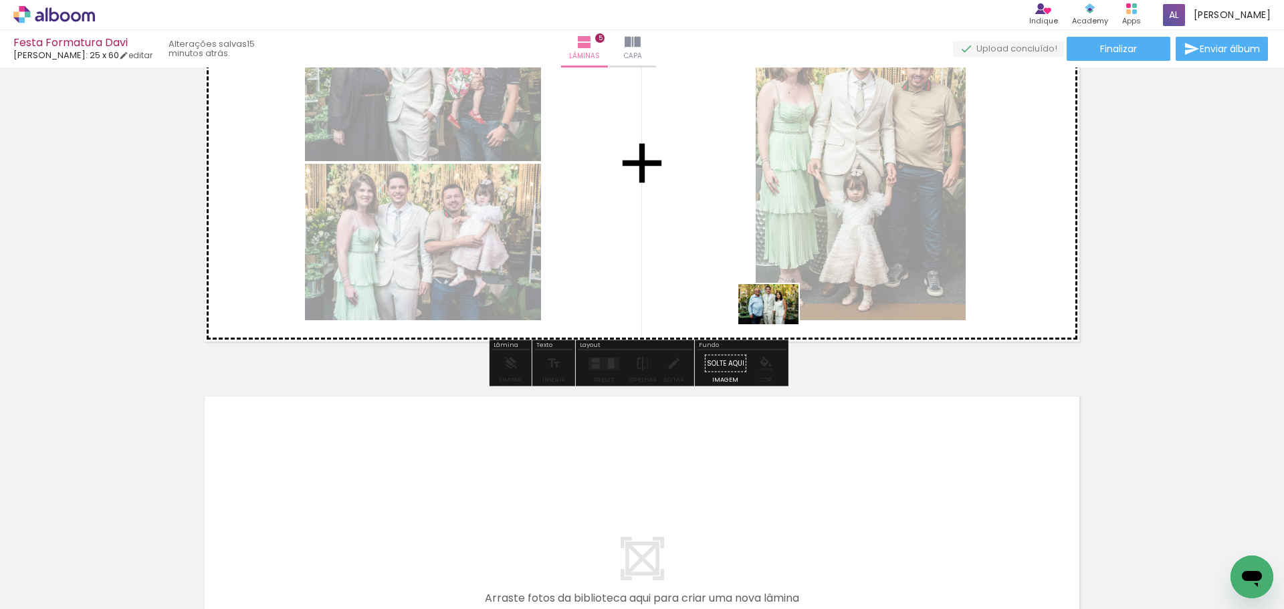
drag, startPoint x: 1131, startPoint y: 551, endPoint x: 779, endPoint y: 324, distance: 418.8
click at [779, 324] on quentale-workspace at bounding box center [642, 304] width 1284 height 609
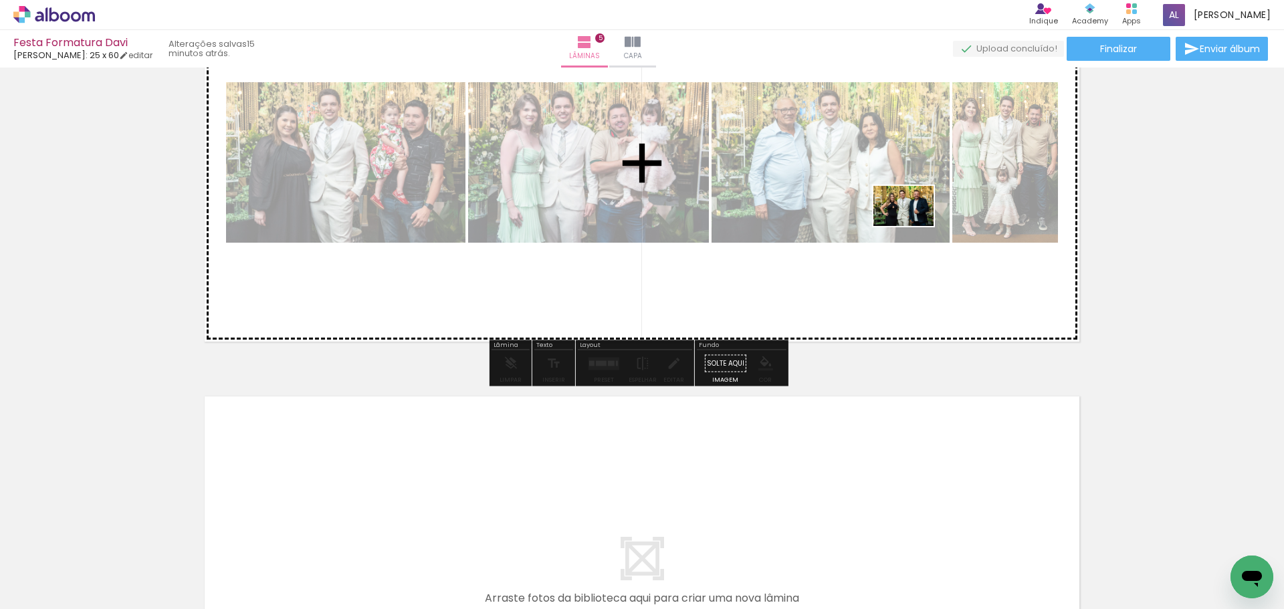
drag, startPoint x: 1226, startPoint y: 560, endPoint x: 914, endPoint y: 226, distance: 456.8
click at [914, 226] on quentale-workspace at bounding box center [642, 304] width 1284 height 609
